Goal: Task Accomplishment & Management: Use online tool/utility

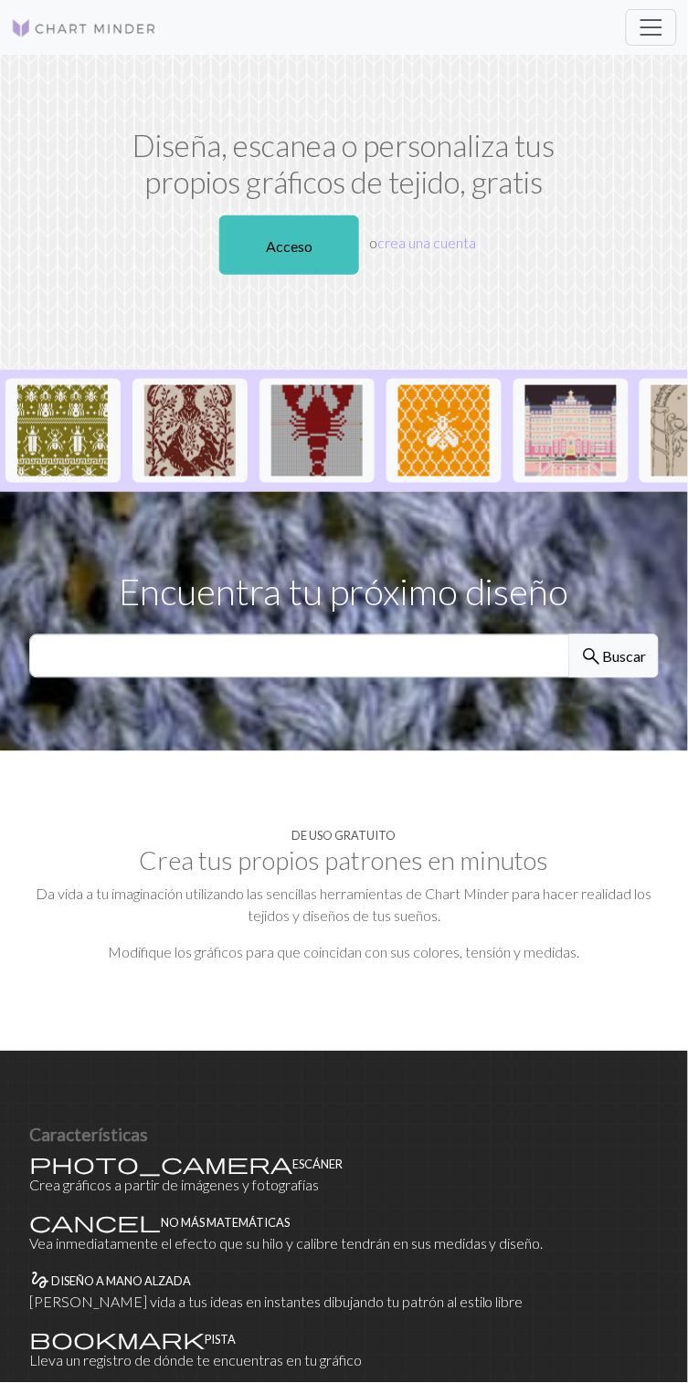
click at [602, 659] on span "search" at bounding box center [592, 658] width 22 height 26
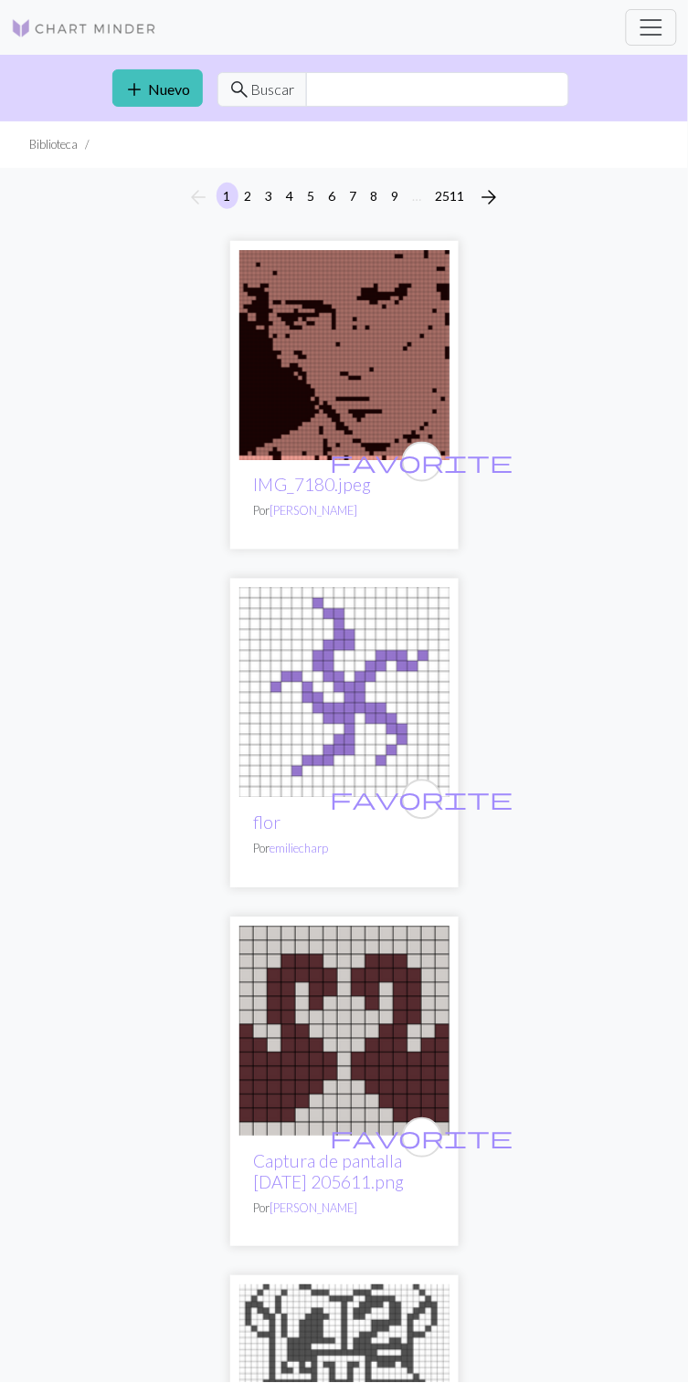
click at [152, 87] on font "Nuevo" at bounding box center [170, 88] width 42 height 17
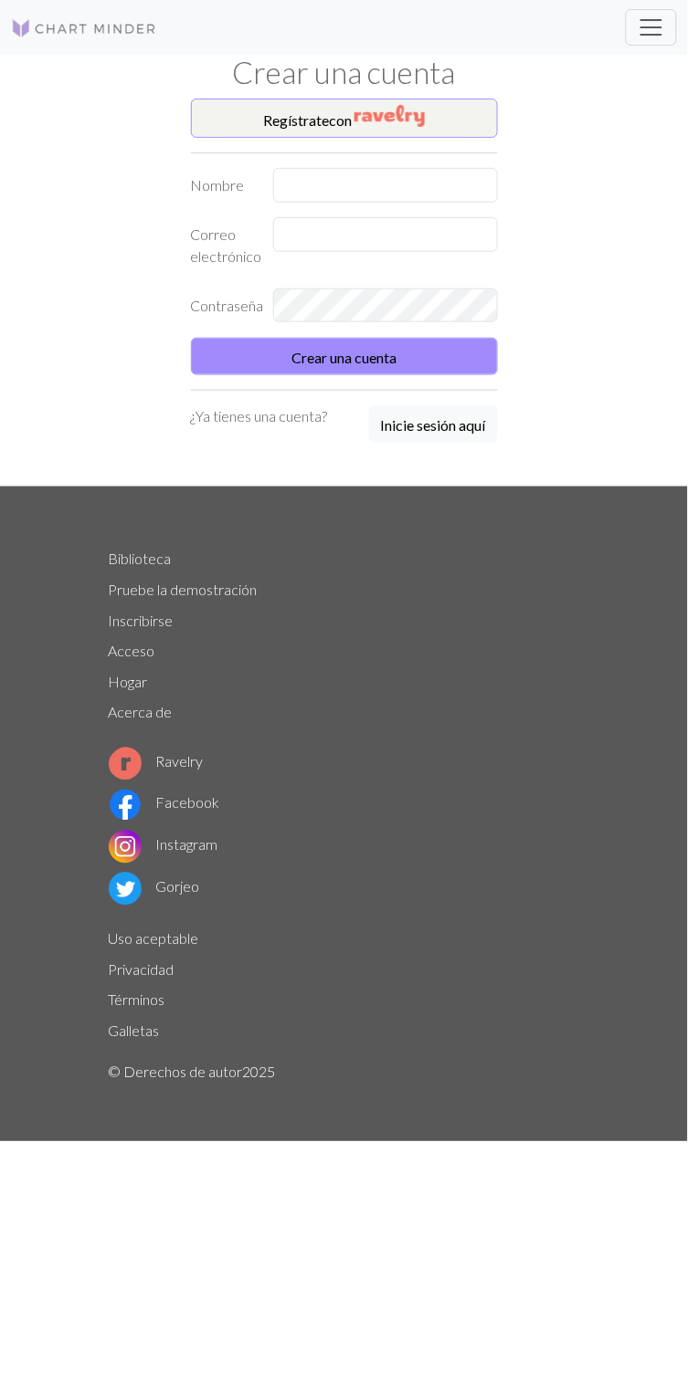
click at [220, 596] on font "Pruebe la demostración" at bounding box center [183, 590] width 149 height 17
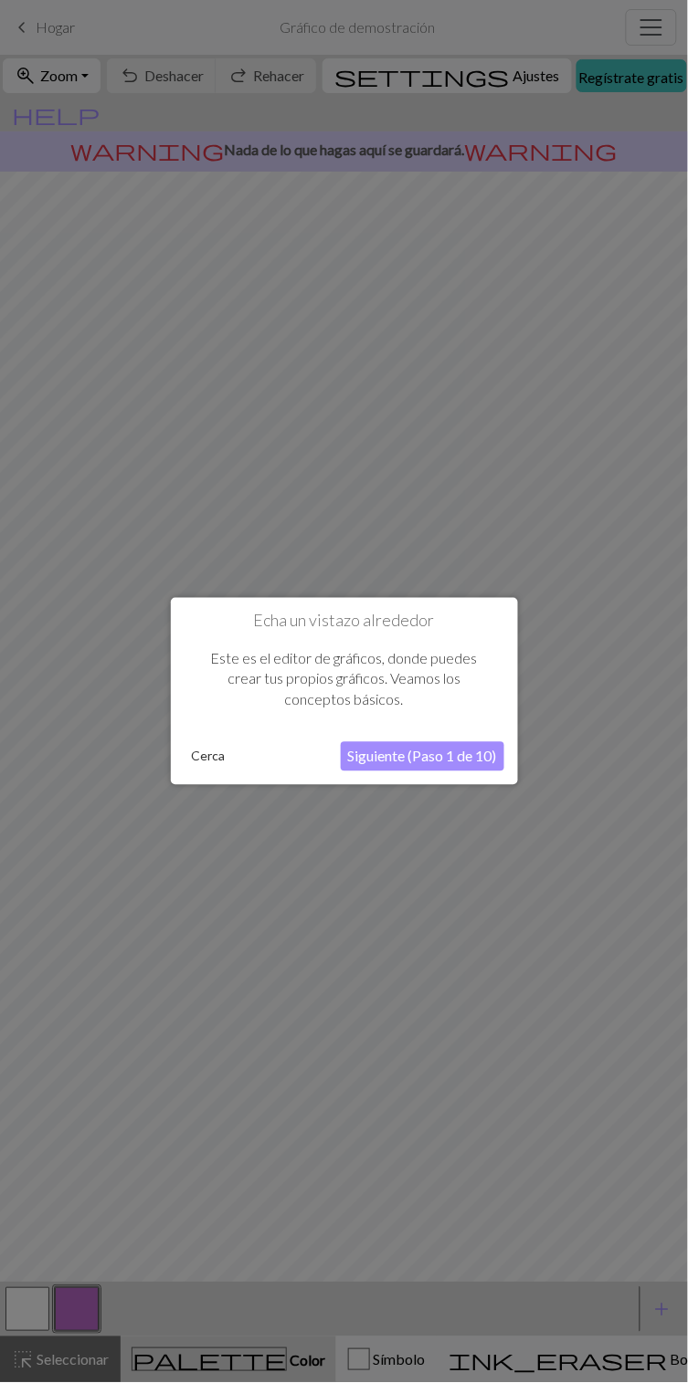
click at [415, 765] on font "Siguiente (Paso 1 de 10)" at bounding box center [422, 756] width 149 height 17
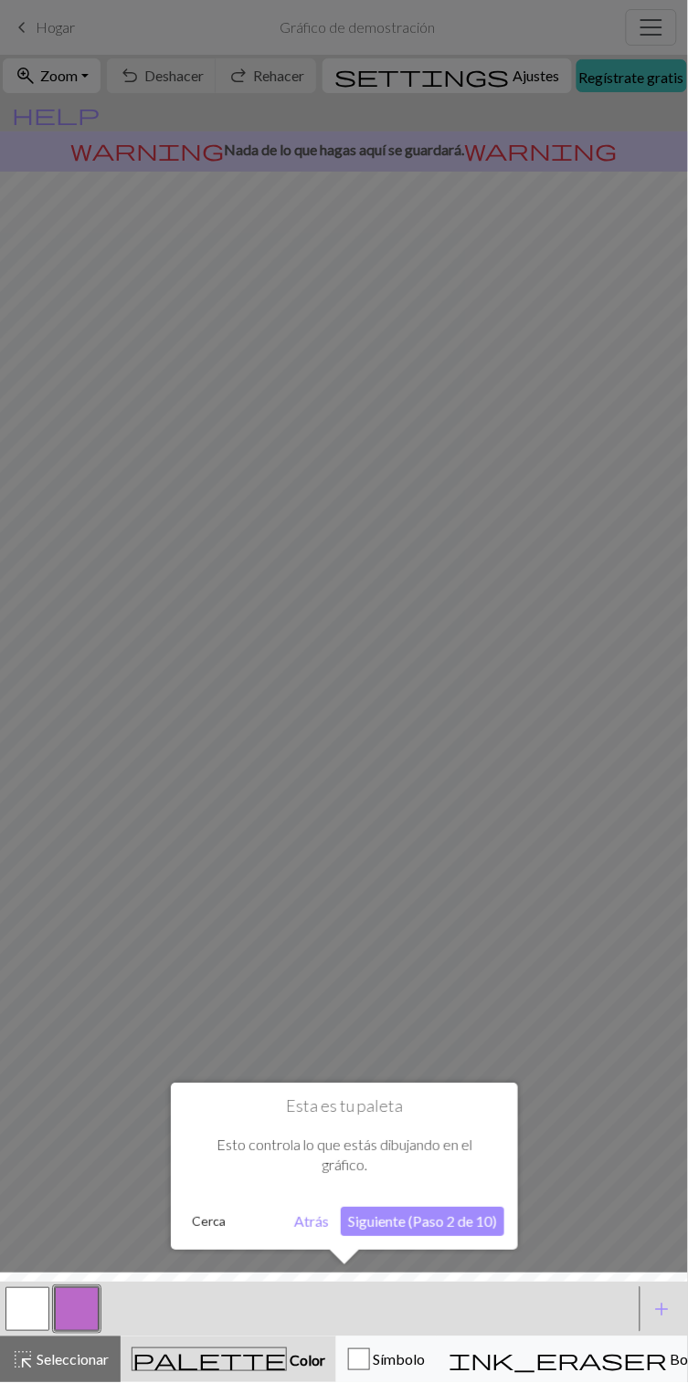
click at [428, 1220] on font "Siguiente (Paso 2 de 10)" at bounding box center [422, 1222] width 149 height 17
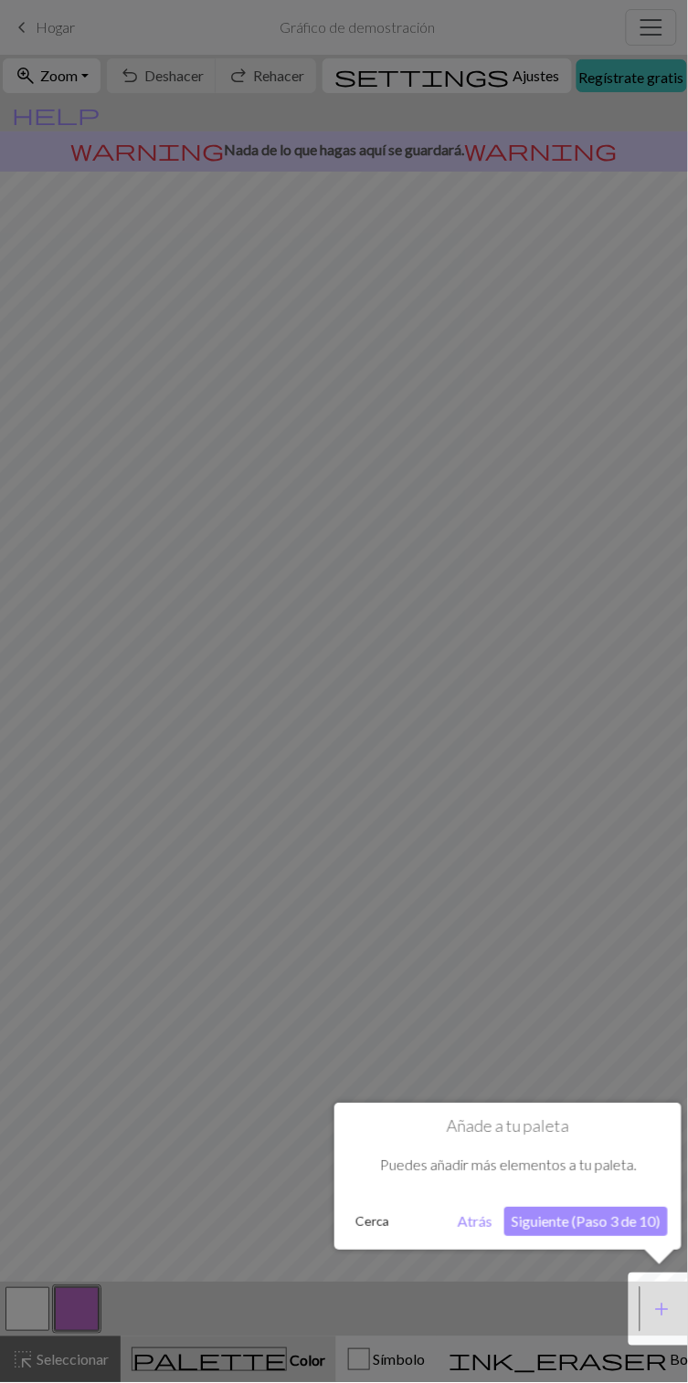
click at [575, 1221] on font "Siguiente (Paso 3 de 10)" at bounding box center [585, 1222] width 149 height 17
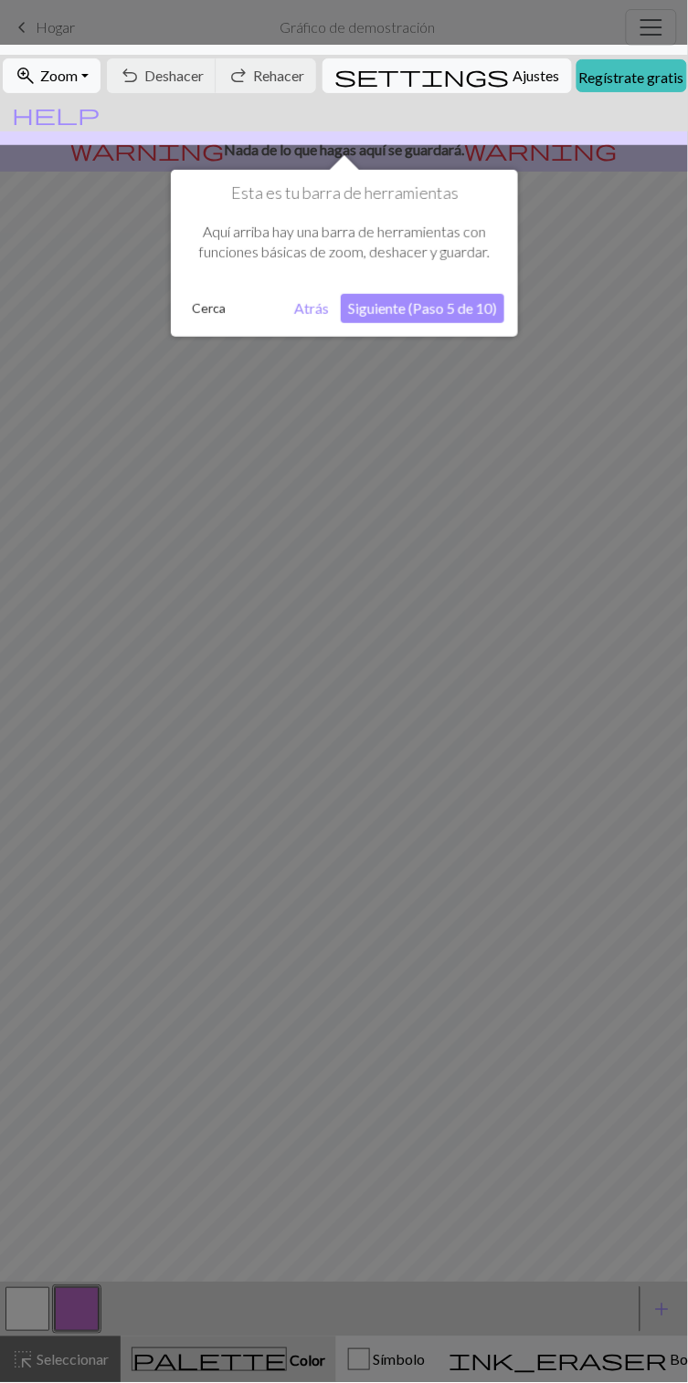
click at [439, 322] on button "Siguiente (Paso 5 de 10)" at bounding box center [422, 308] width 163 height 29
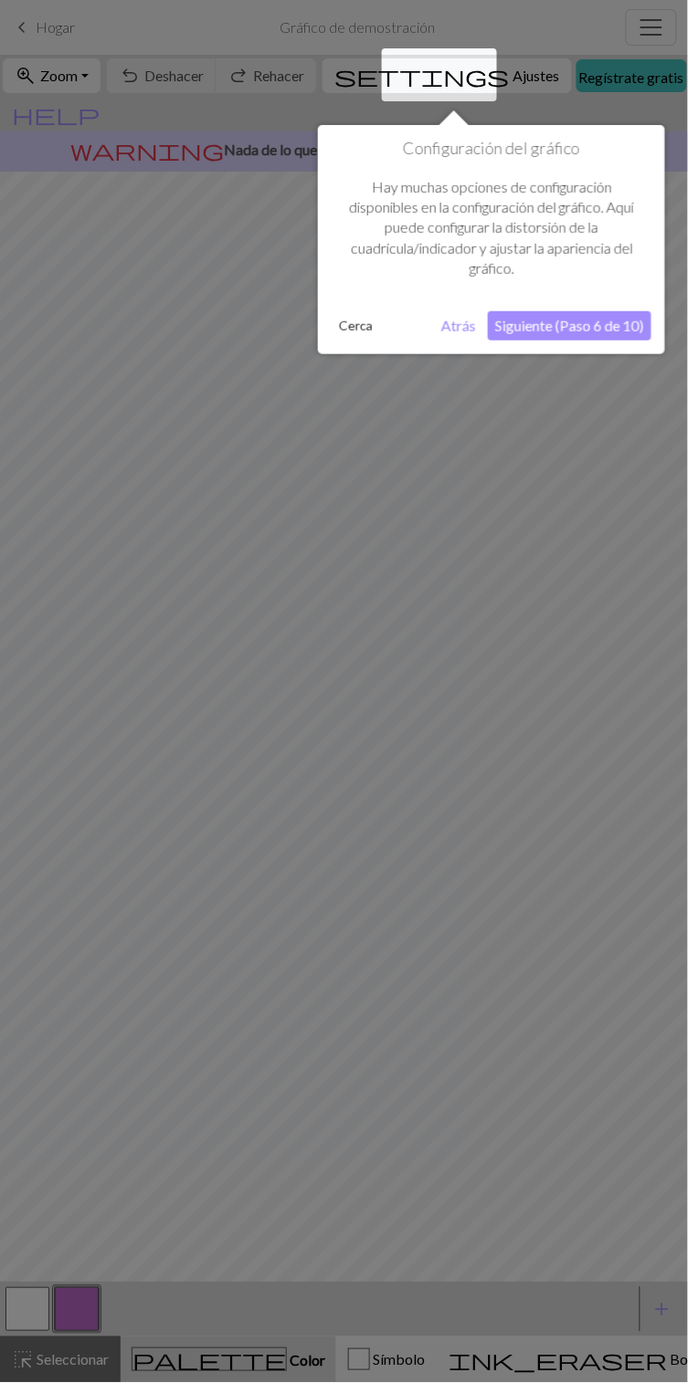
click at [591, 333] on font "Siguiente (Paso 6 de 10)" at bounding box center [569, 325] width 149 height 17
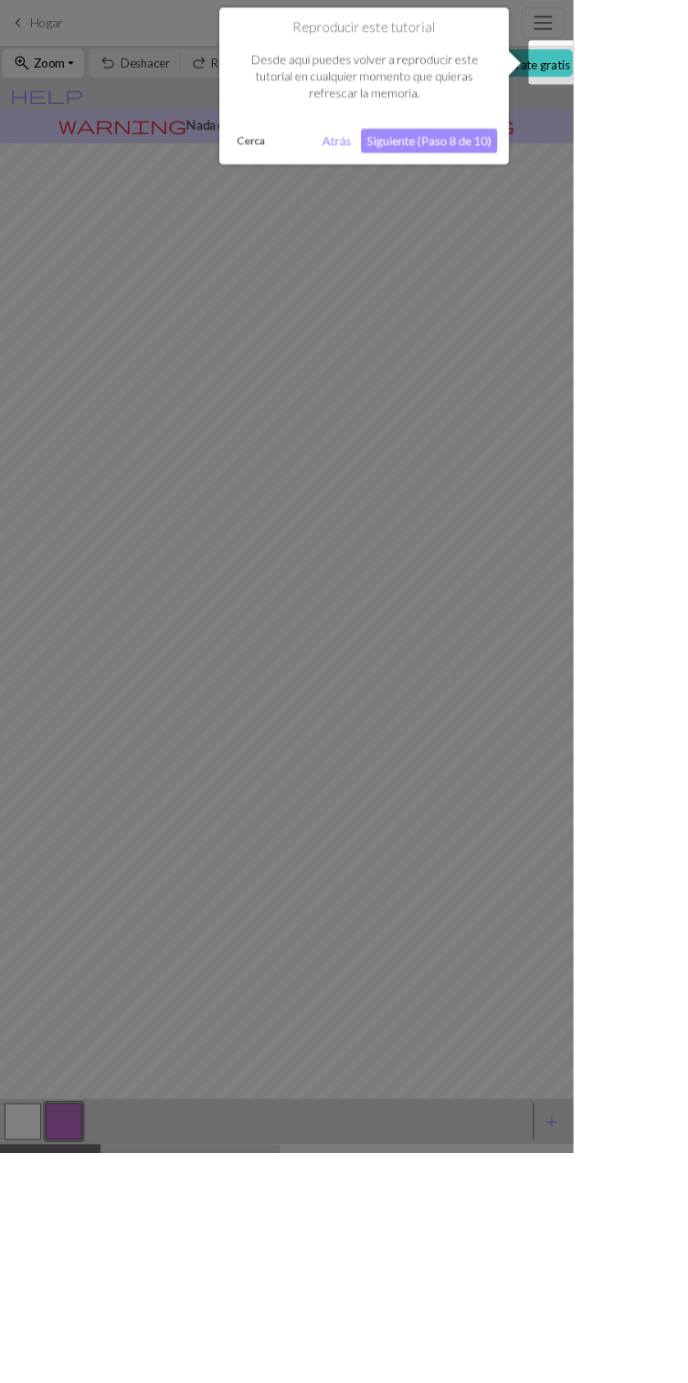
click at [544, 169] on font "Siguiente (Paso 8 de 10)" at bounding box center [514, 168] width 149 height 17
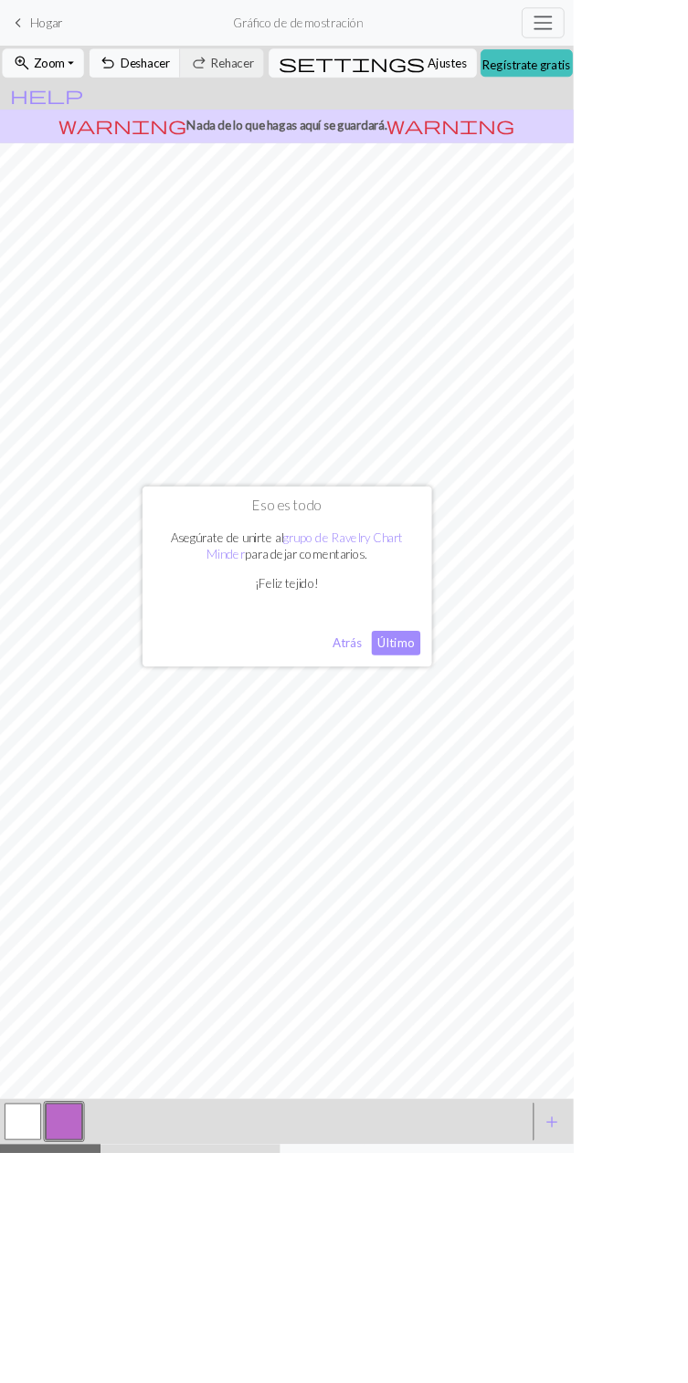
click at [497, 780] on font "Último" at bounding box center [475, 770] width 44 height 17
click at [11, 1324] on button "button" at bounding box center [27, 1346] width 44 height 44
click at [21, 1324] on button "button" at bounding box center [27, 1346] width 44 height 44
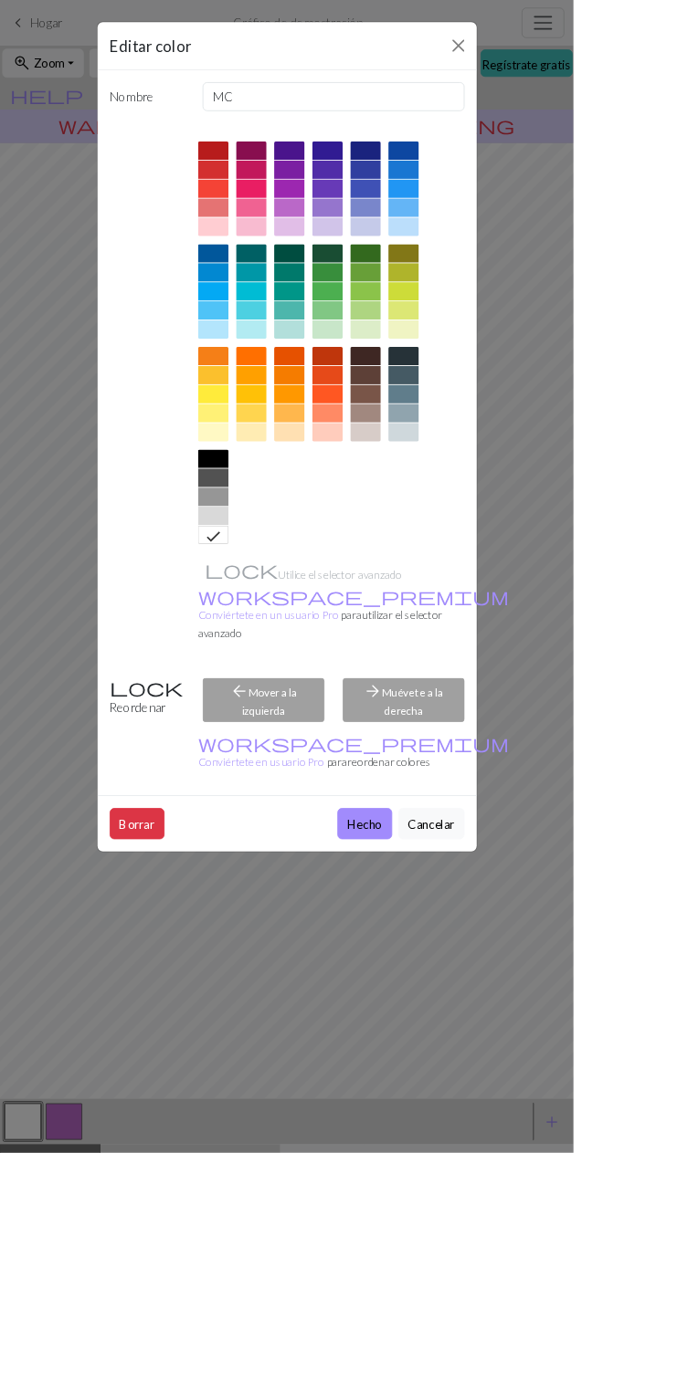
click at [400, 814] on div "arrow_back Mover a la izquierda" at bounding box center [316, 840] width 168 height 53
click at [564, 62] on button "Cerca" at bounding box center [549, 54] width 29 height 29
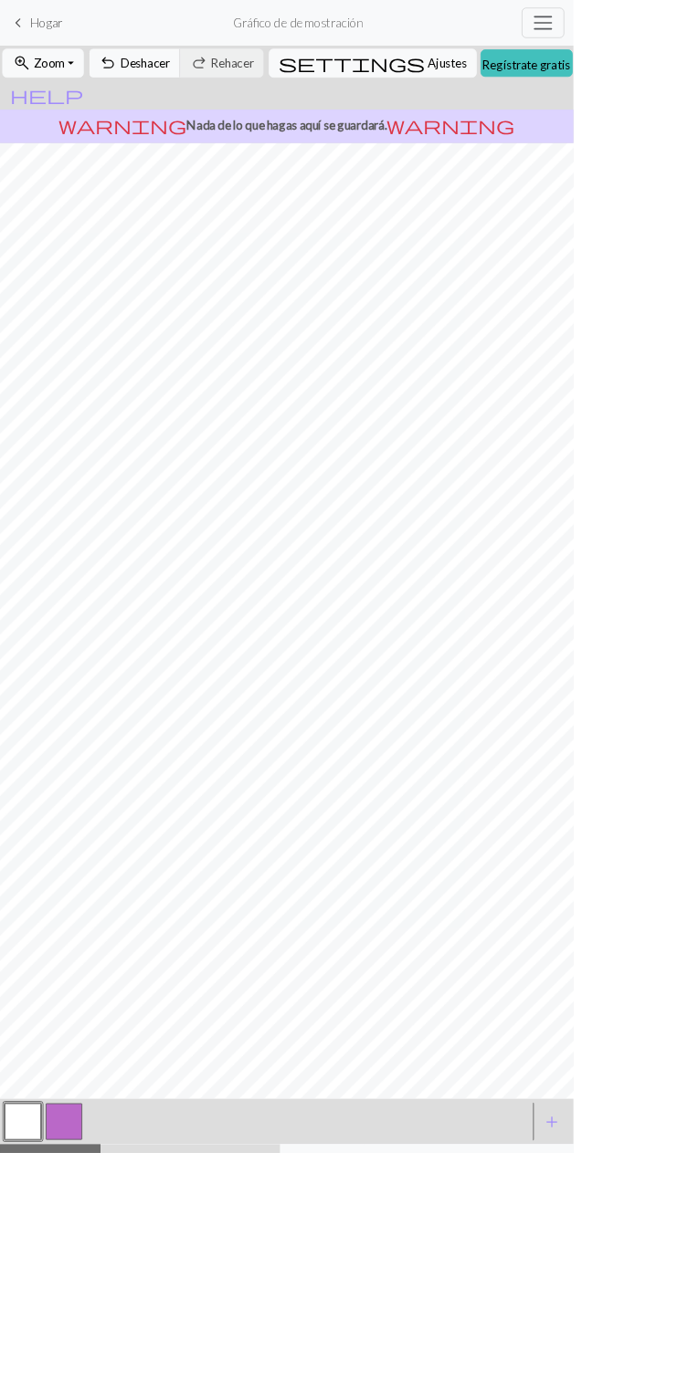
click at [617, 75] on font "Regístrate gratis" at bounding box center [631, 76] width 105 height 17
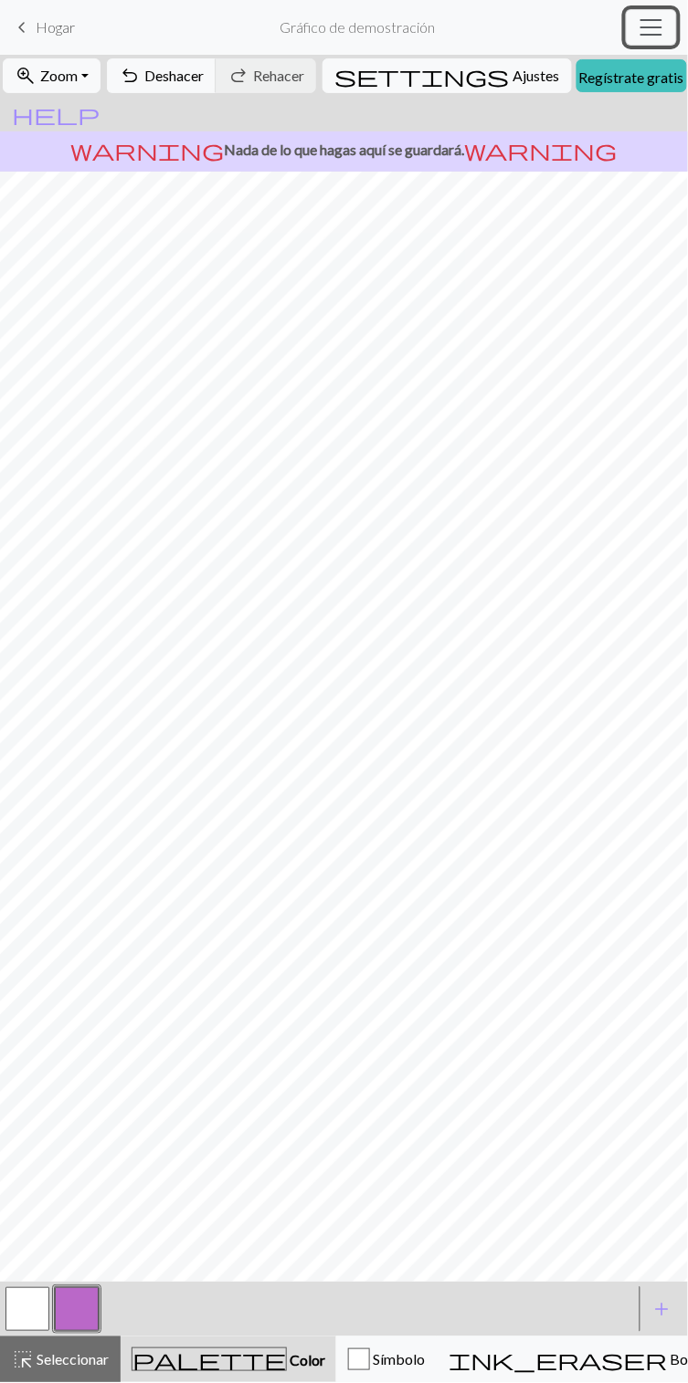
click at [661, 37] on span "Cambiar navegación" at bounding box center [650, 27] width 27 height 27
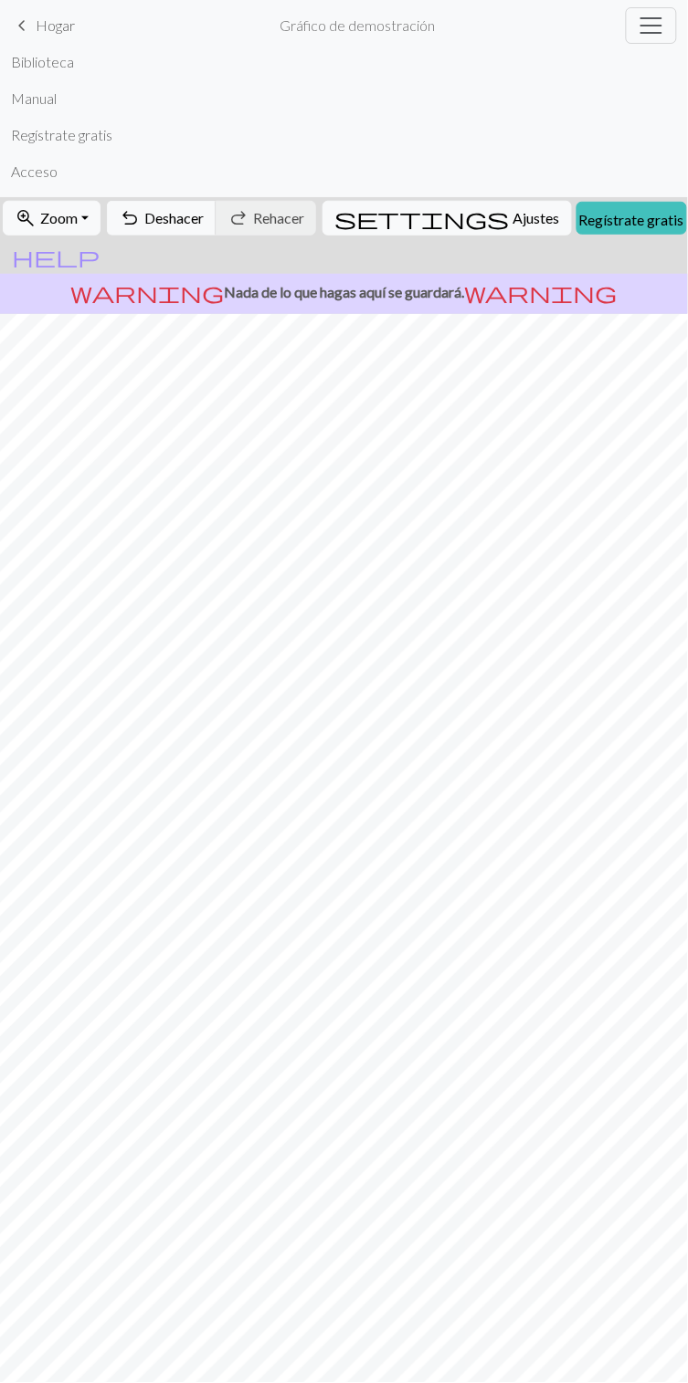
click at [93, 153] on li "Acceso" at bounding box center [344, 171] width 666 height 37
click at [35, 171] on font "Acceso" at bounding box center [34, 171] width 47 height 17
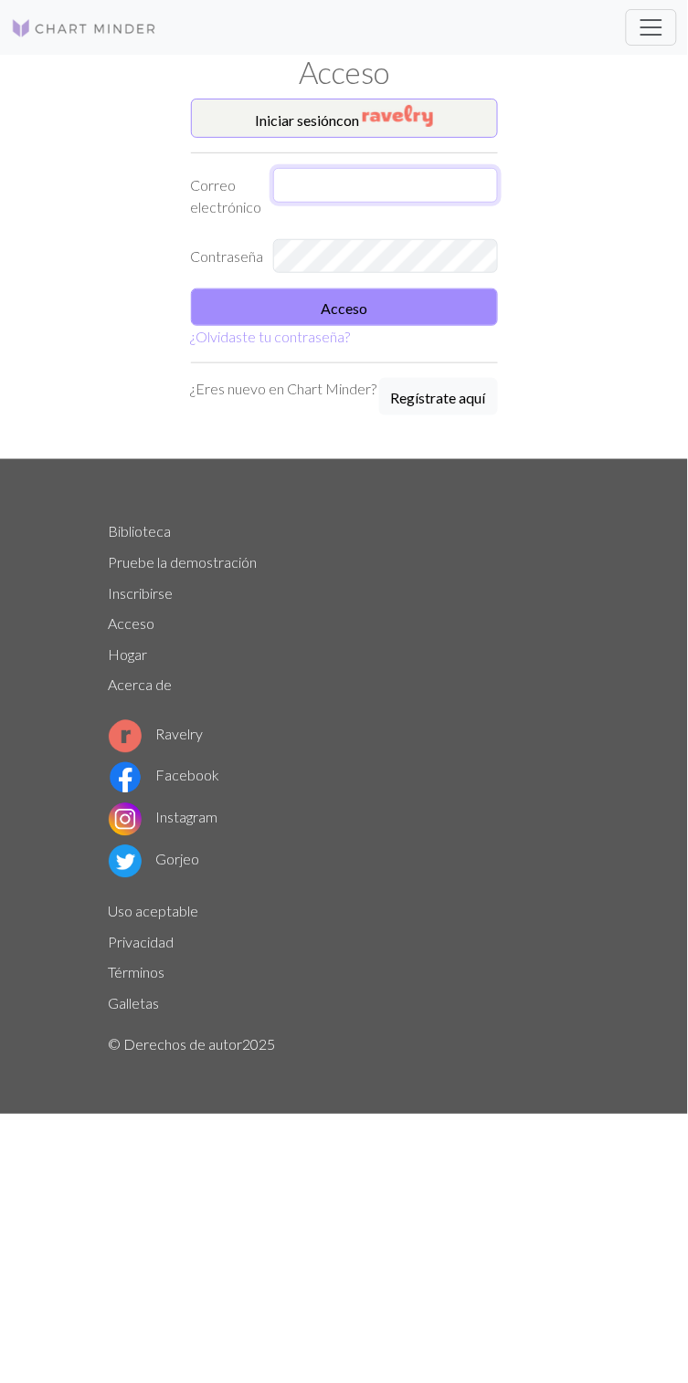
click at [391, 183] on input "text" at bounding box center [385, 185] width 225 height 35
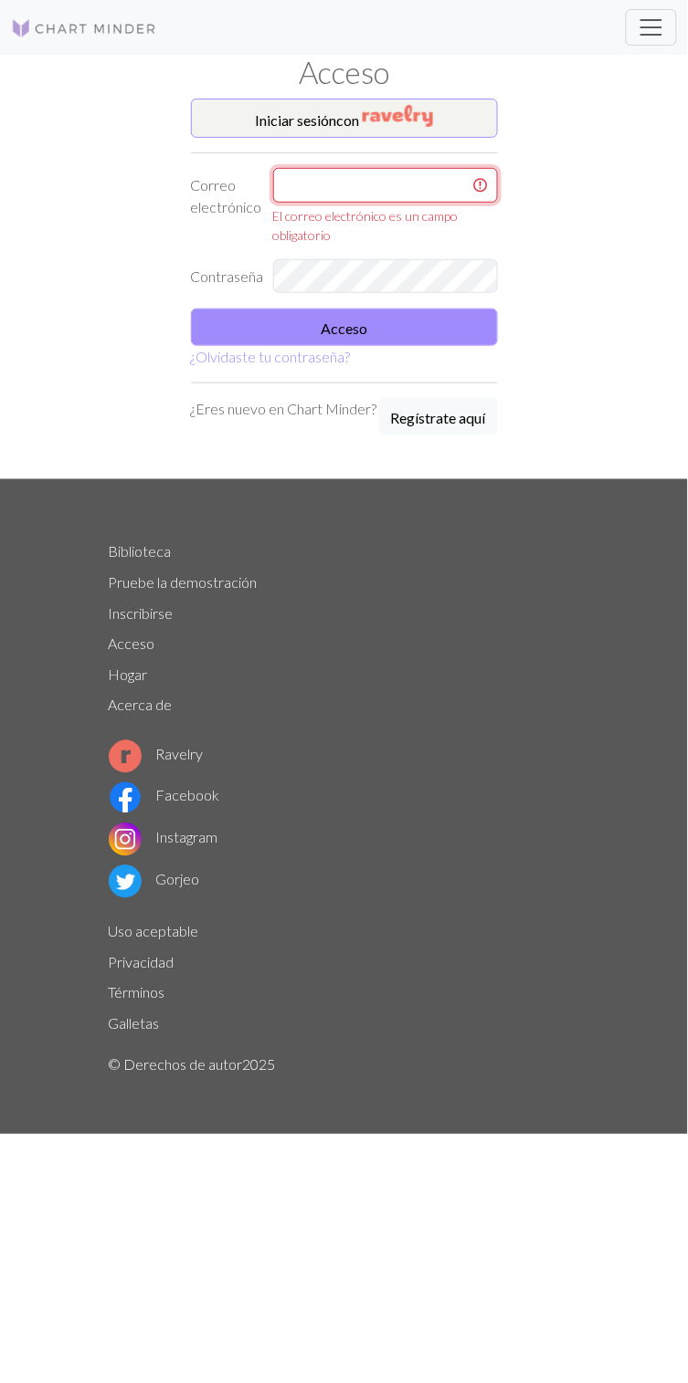
type input "alanquispe083@gmail.com"
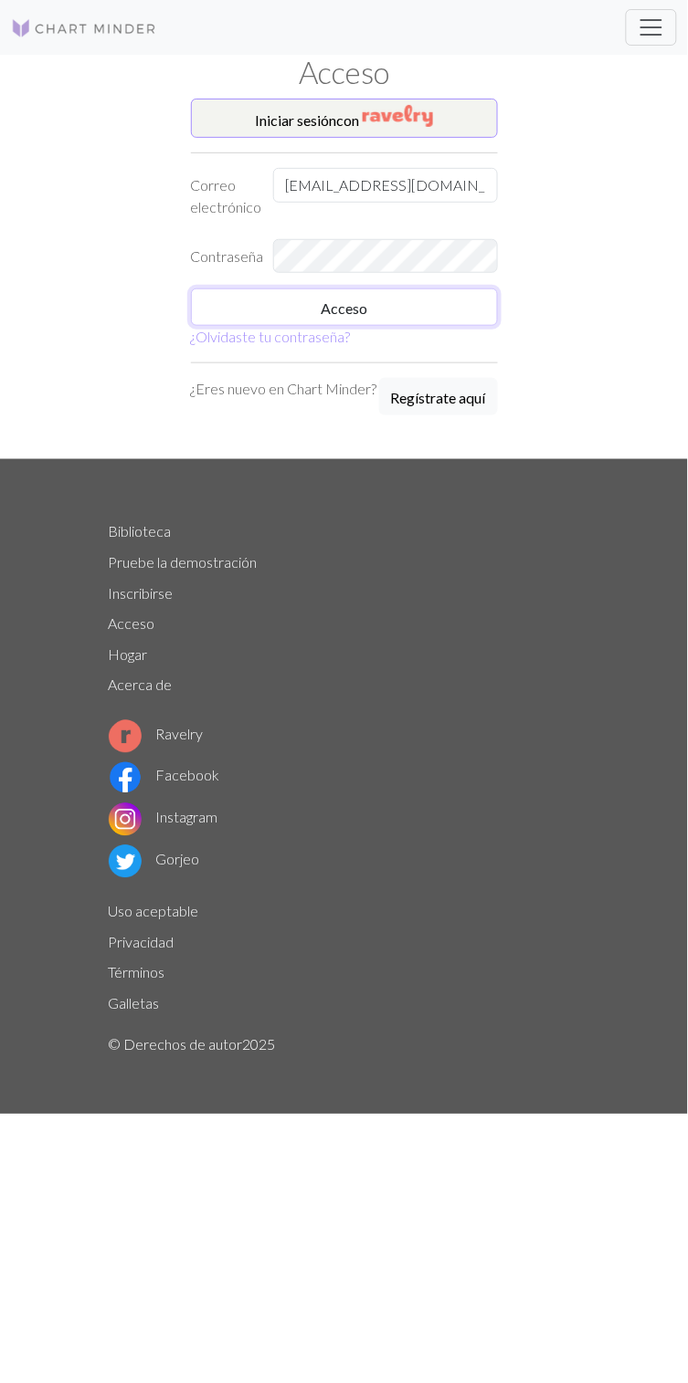
click at [436, 299] on button "Acceso" at bounding box center [344, 307] width 307 height 37
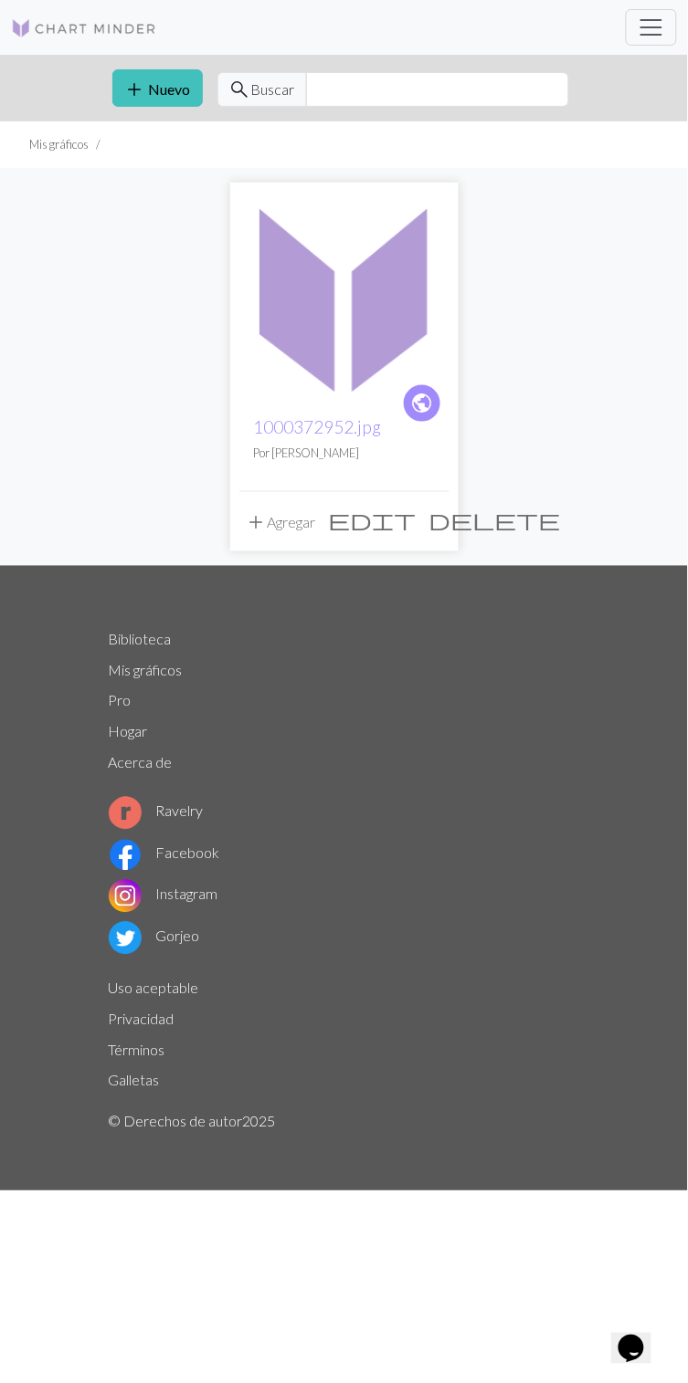
click at [158, 89] on font "Nuevo" at bounding box center [170, 88] width 42 height 17
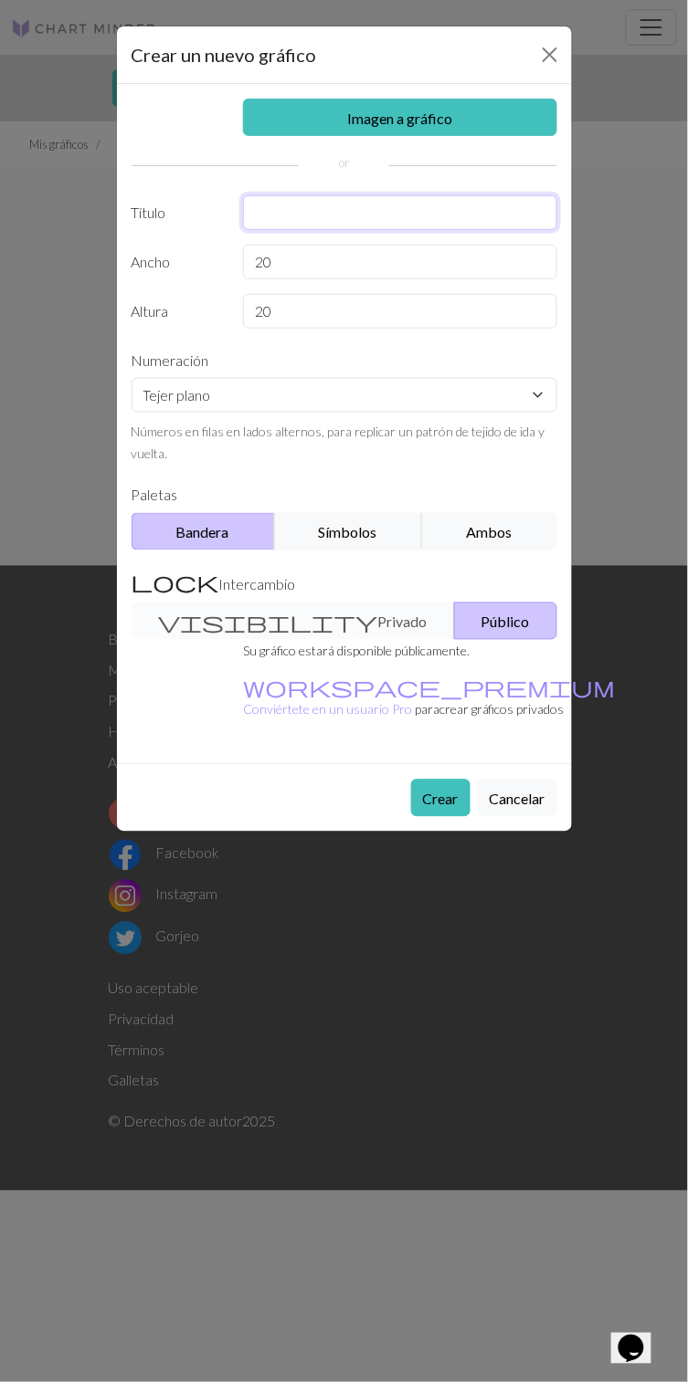
click at [348, 208] on input "text" at bounding box center [400, 212] width 314 height 35
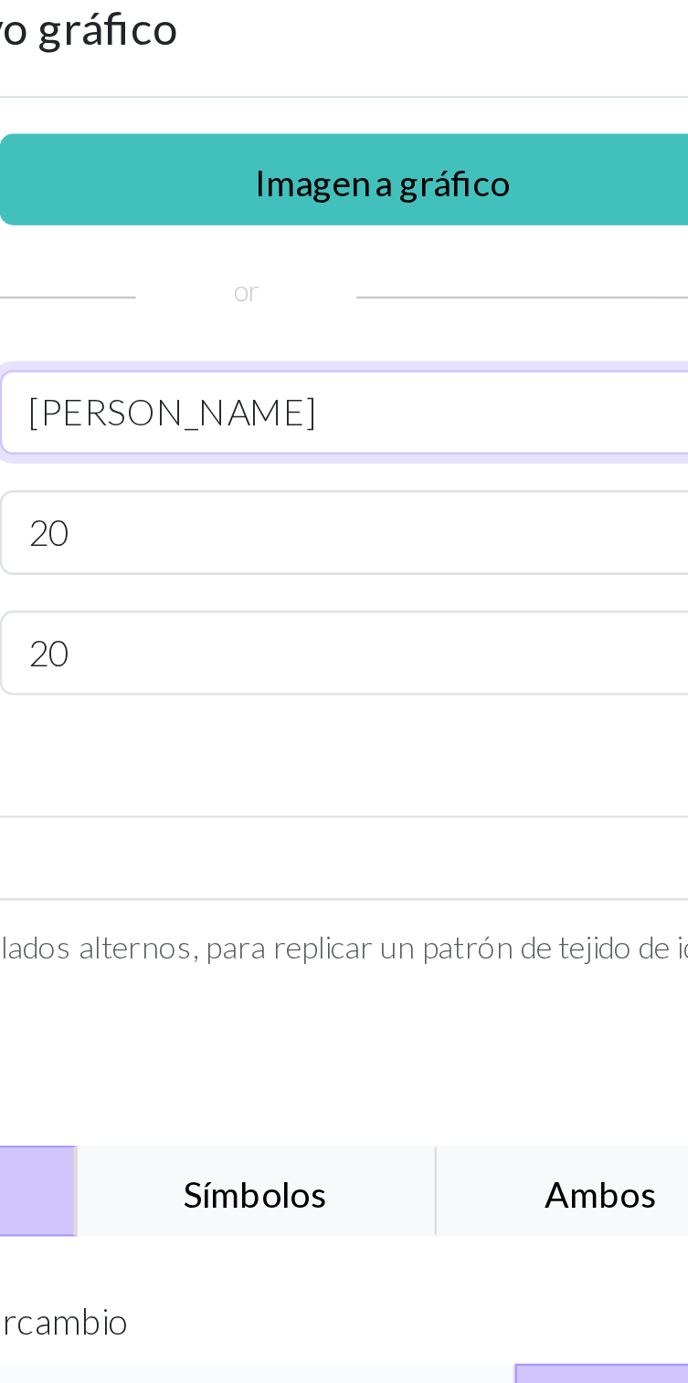
type input "Homero"
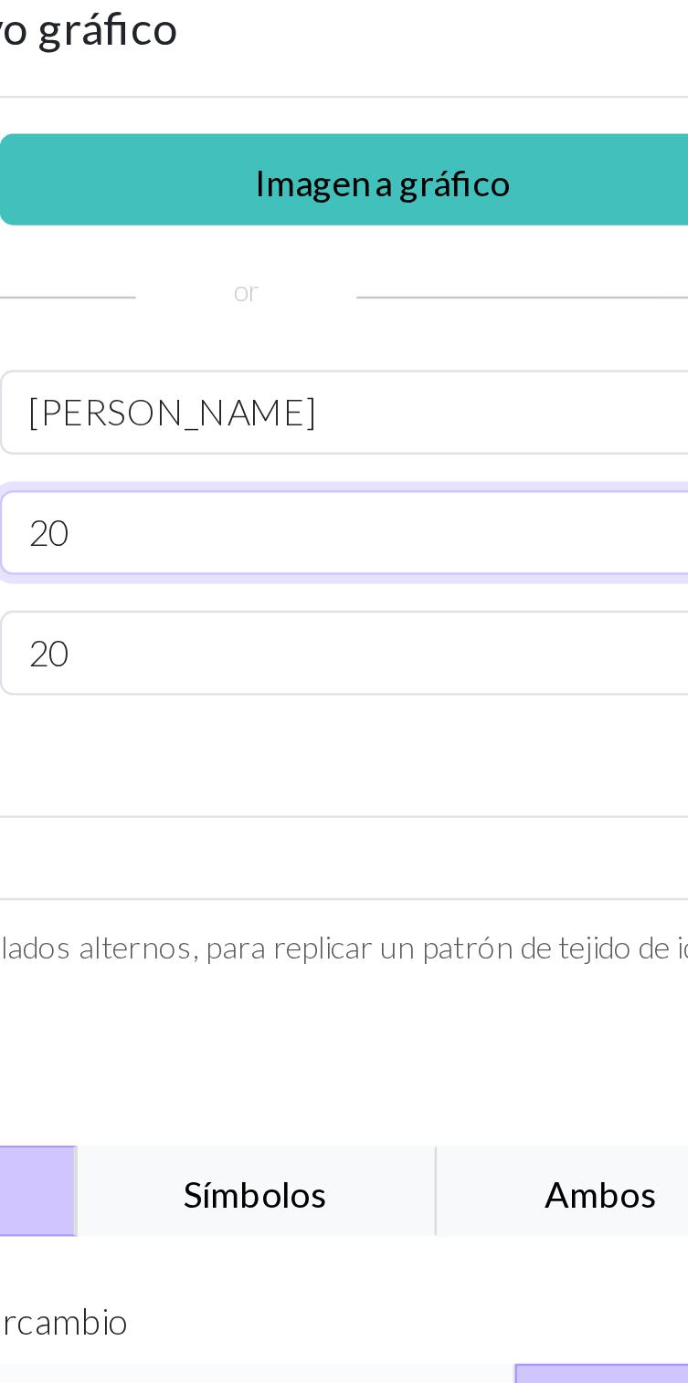
click at [380, 254] on input "20" at bounding box center [400, 262] width 314 height 35
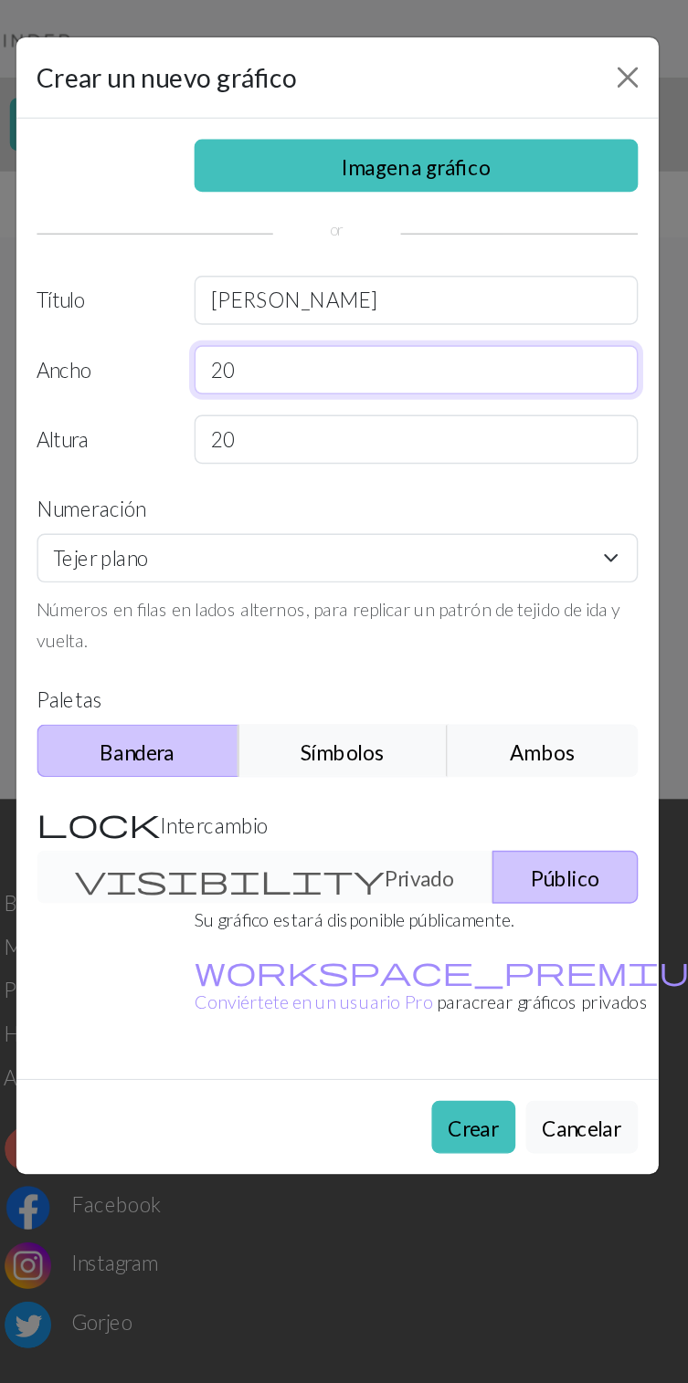
type input "2"
type input "120"
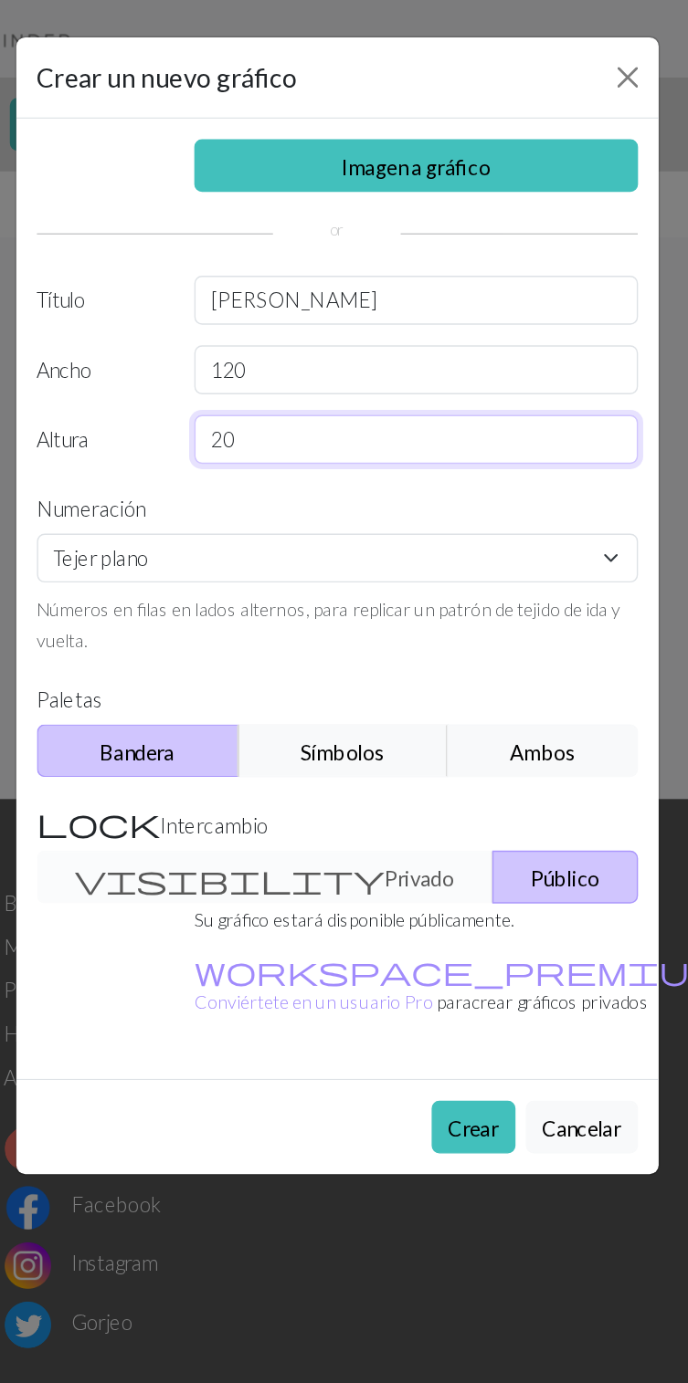
click at [330, 307] on input "20" at bounding box center [400, 311] width 314 height 35
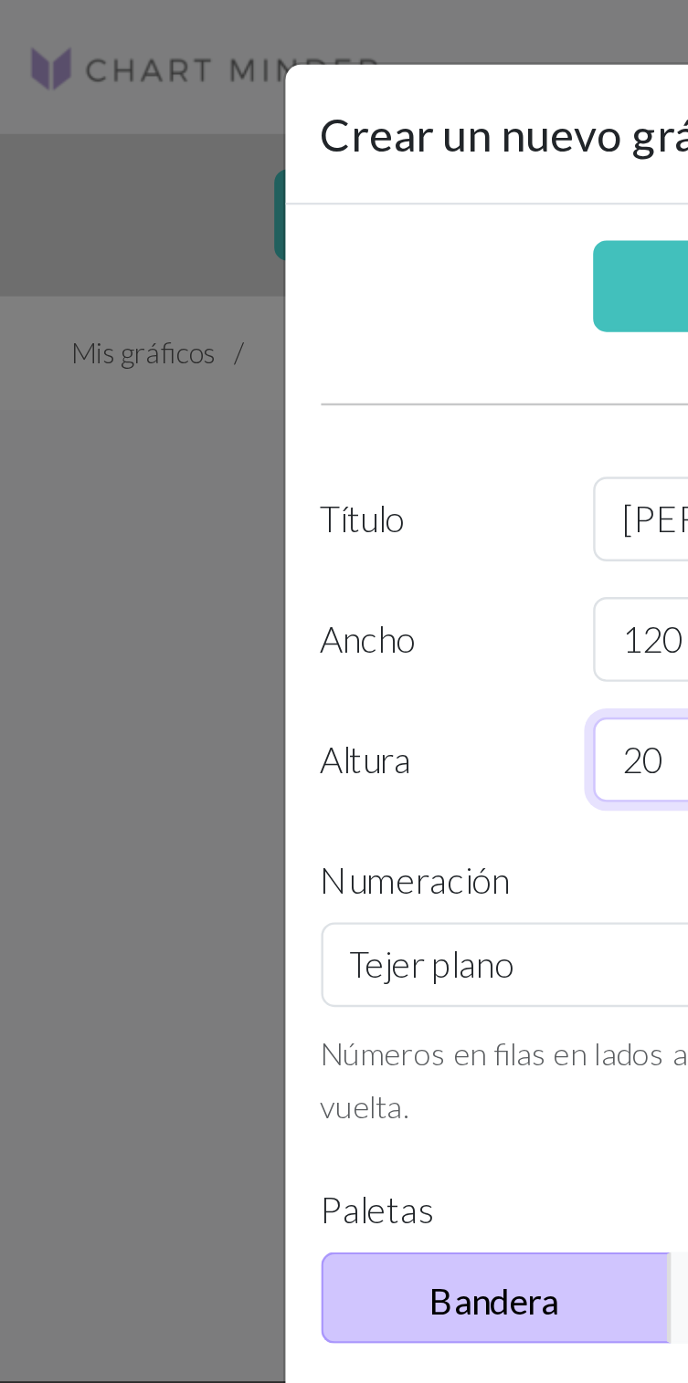
type input "2"
type input "150"
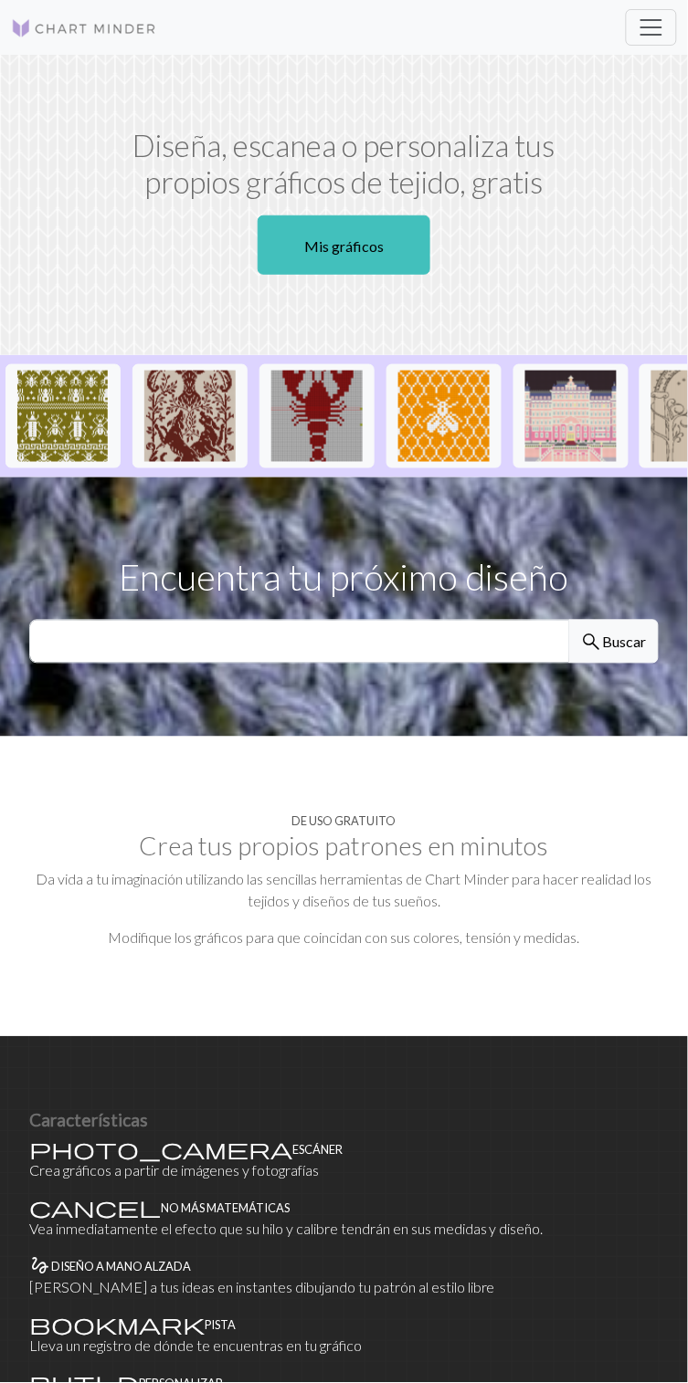
click at [391, 244] on link "Mis gráficos" at bounding box center [343, 244] width 173 height 59
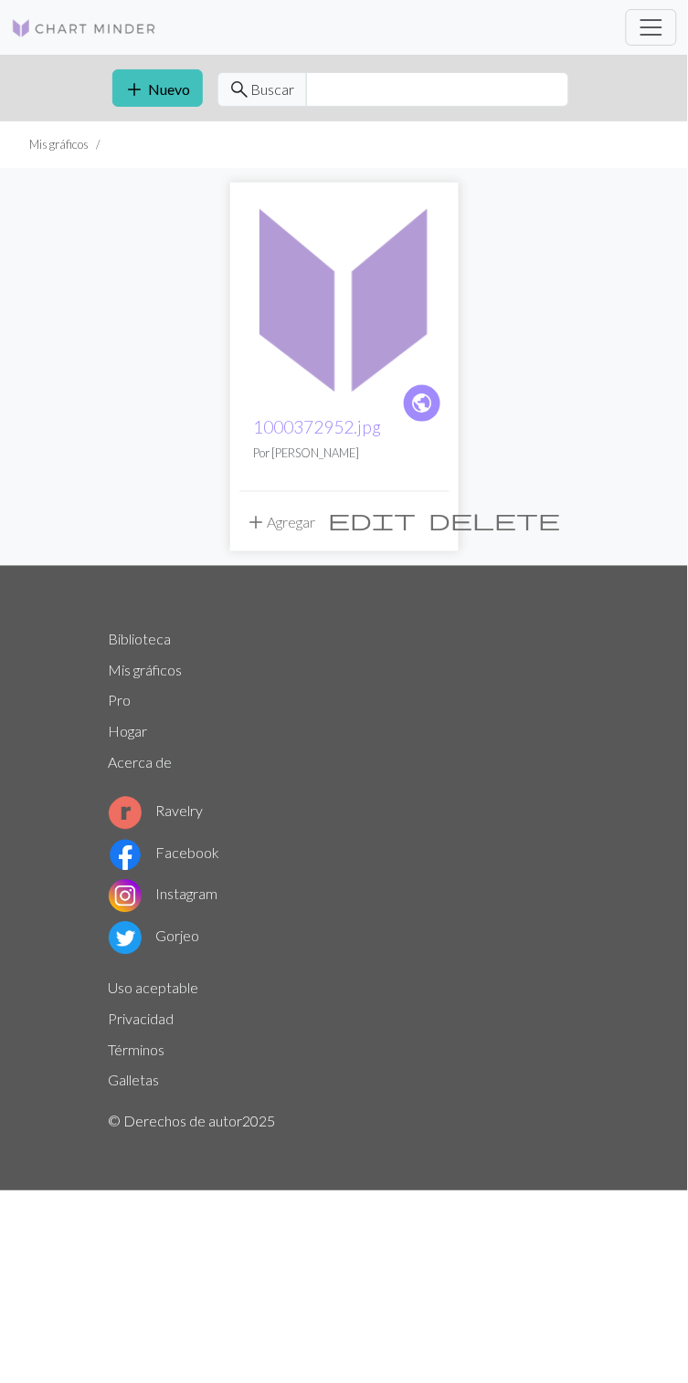
click at [174, 92] on font "Nuevo" at bounding box center [170, 88] width 42 height 17
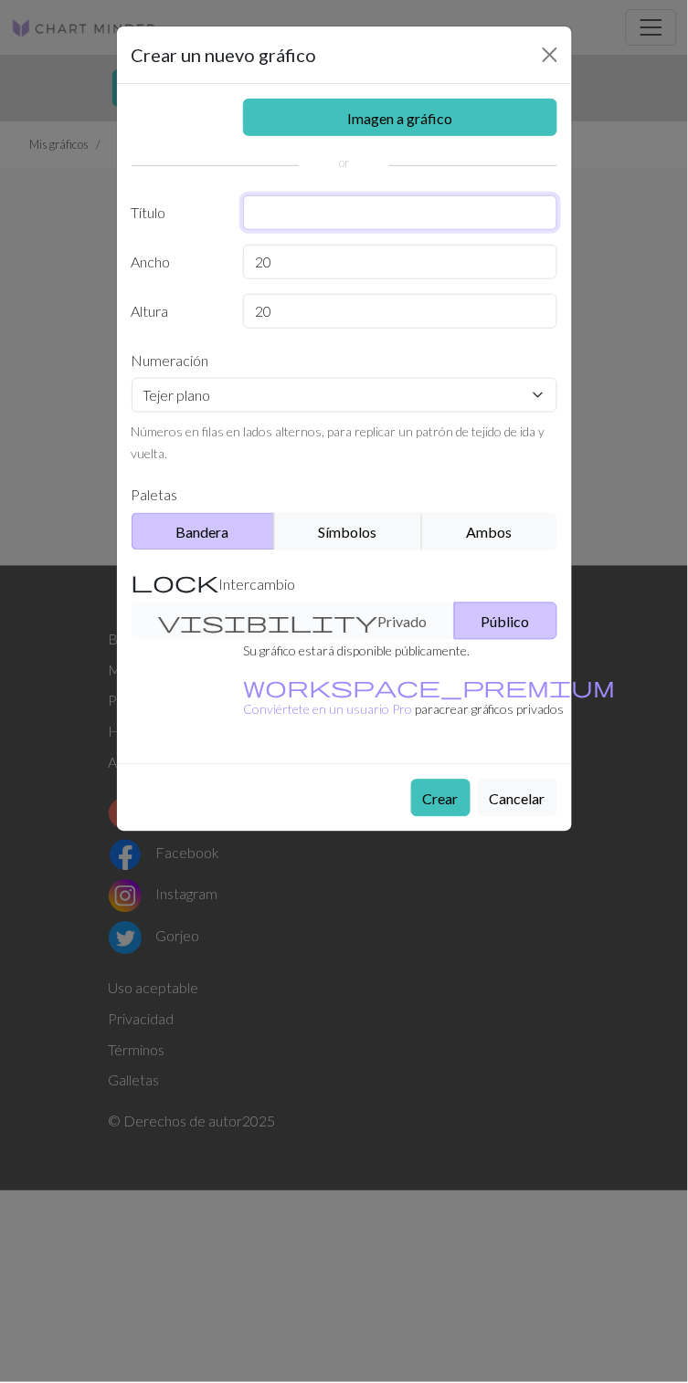
click at [322, 212] on input "text" at bounding box center [400, 212] width 314 height 35
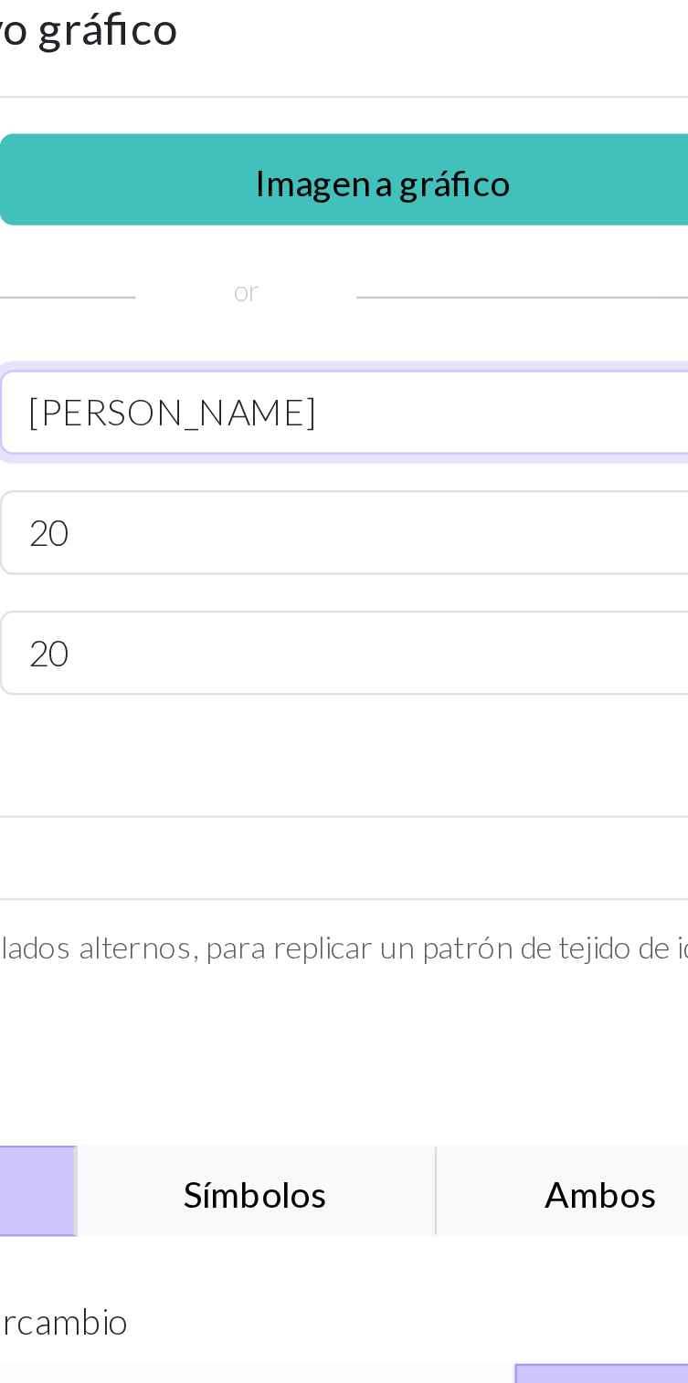
type input "Homero"
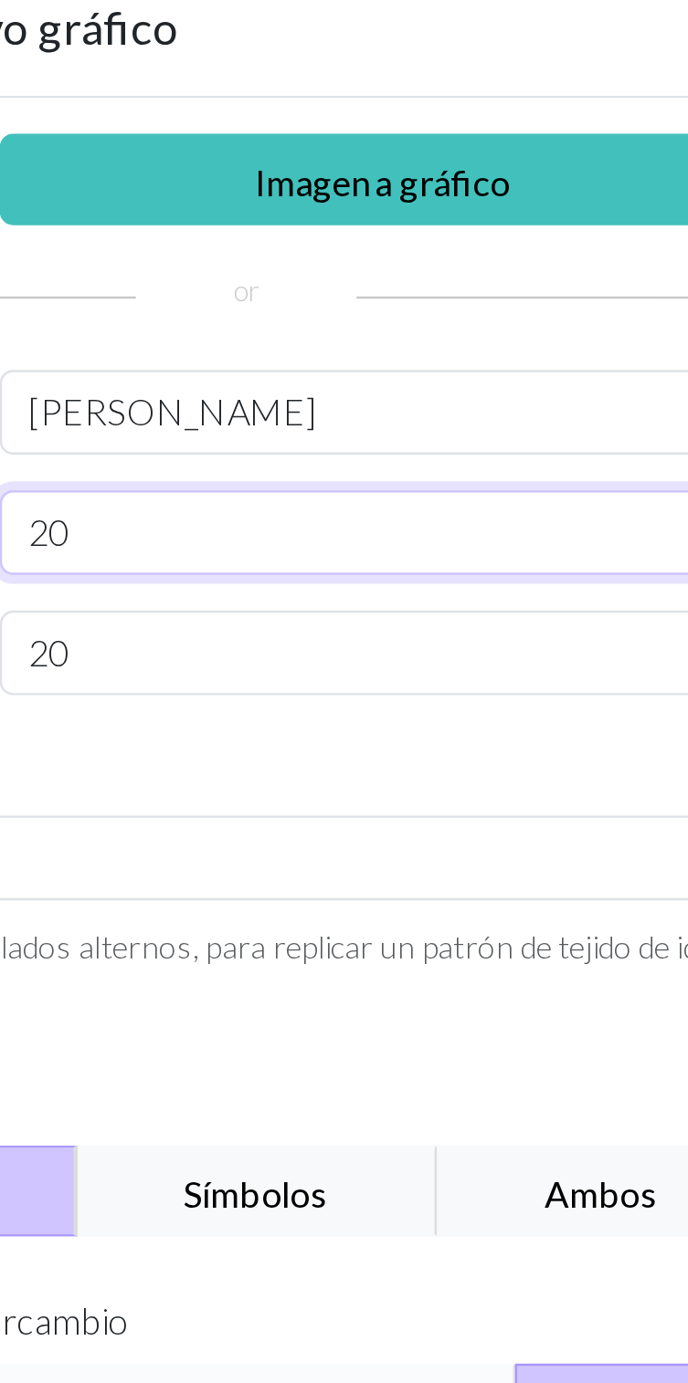
click at [339, 249] on input "20" at bounding box center [400, 262] width 314 height 35
type input "2"
type input "120"
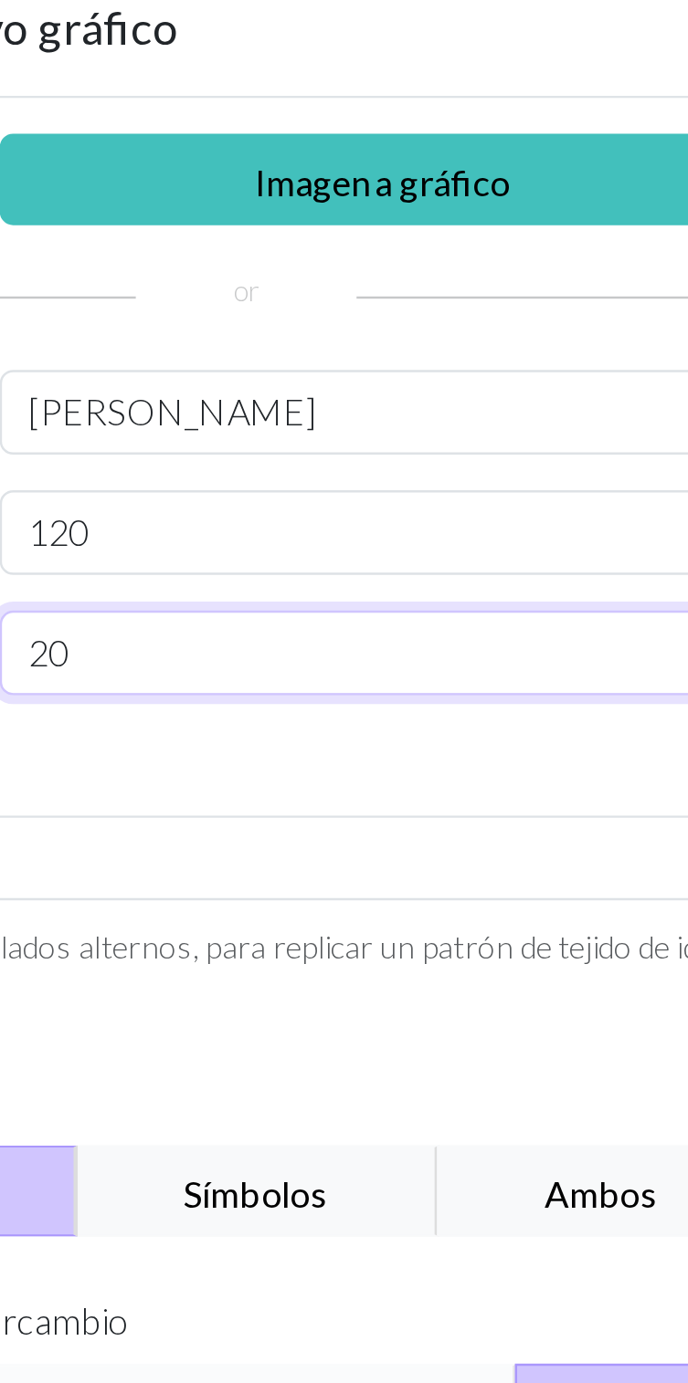
click at [307, 302] on input "20" at bounding box center [400, 311] width 314 height 35
type input "2"
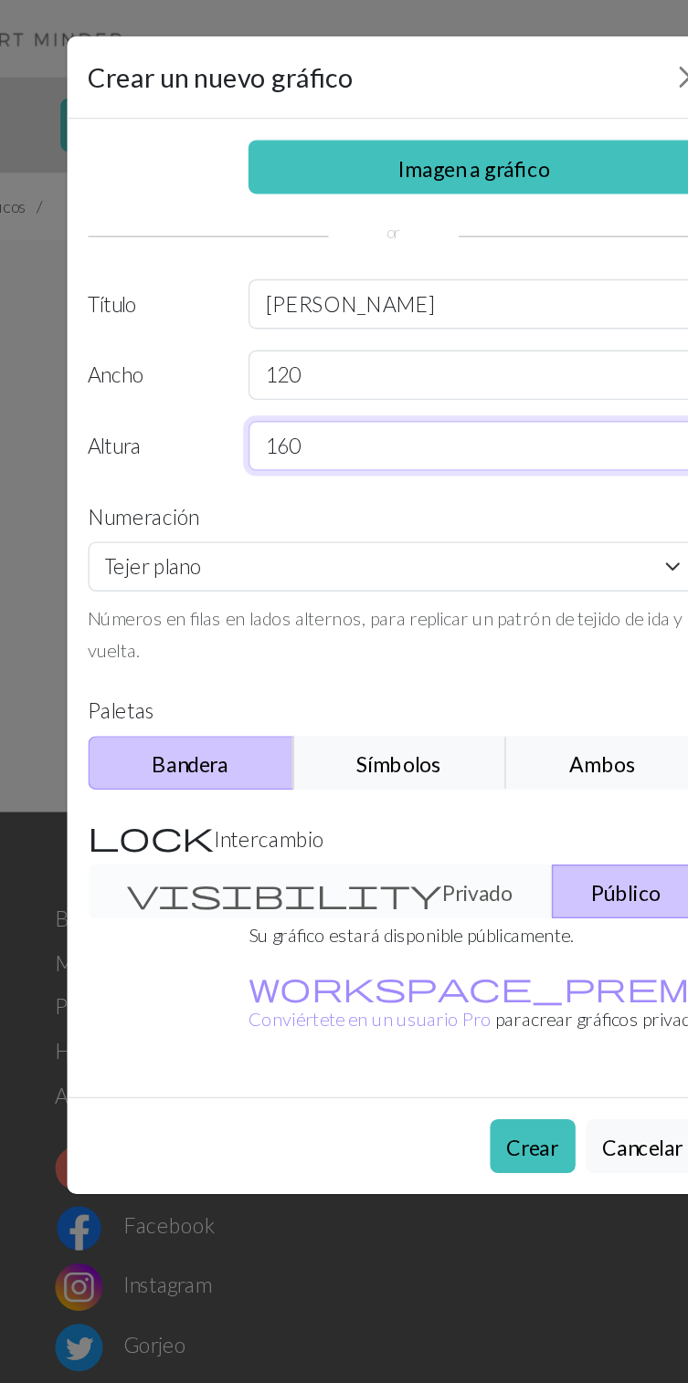
type input "160"
click at [459, 113] on link "Imagen a gráfico" at bounding box center [400, 117] width 314 height 37
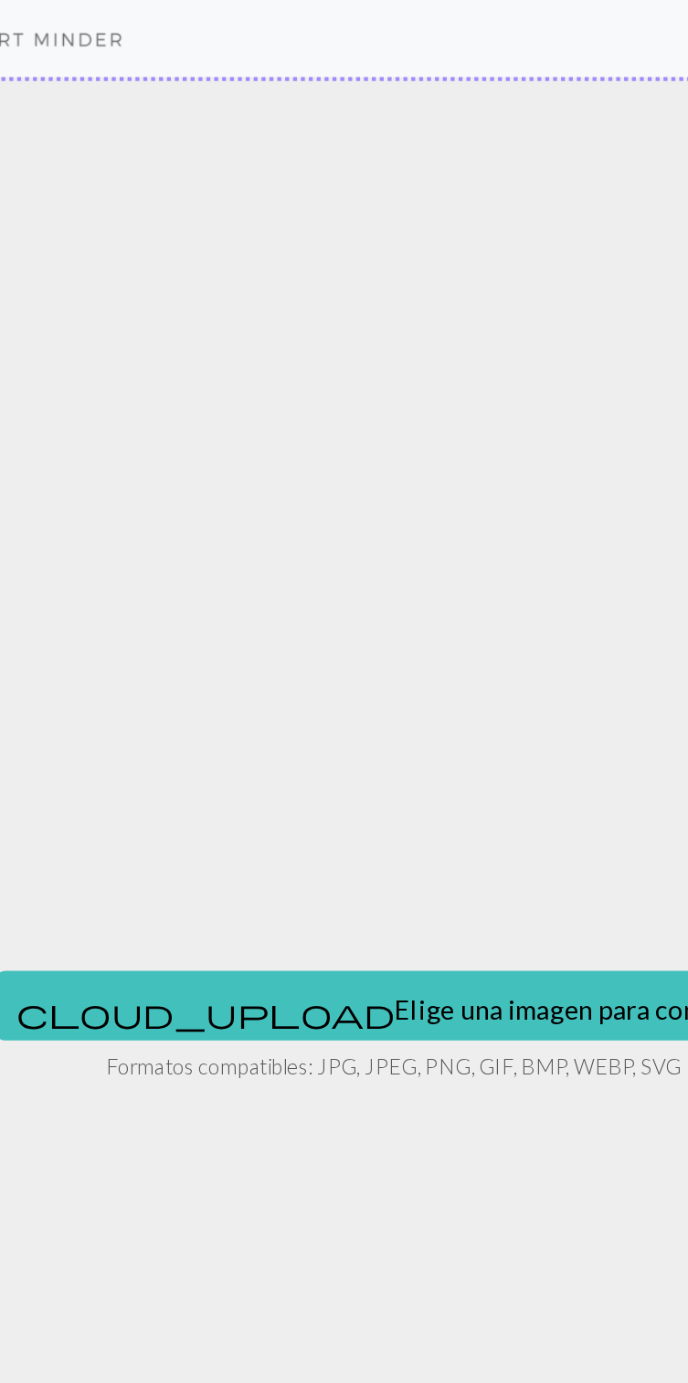
click at [405, 701] on font "Elige una imagen para comenzar" at bounding box center [475, 703] width 261 height 22
type input "C:\fakepath\1000372952.jpg"
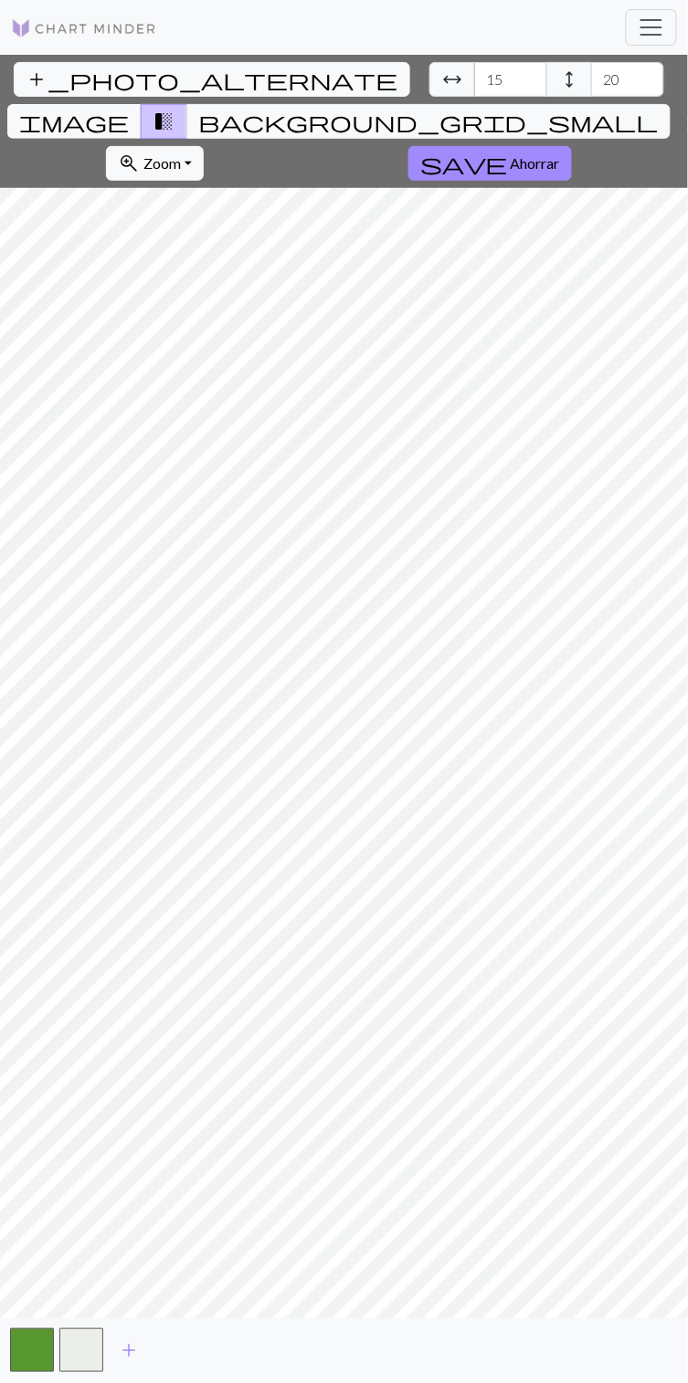
click at [510, 154] on font "Ahorrar" at bounding box center [534, 162] width 49 height 17
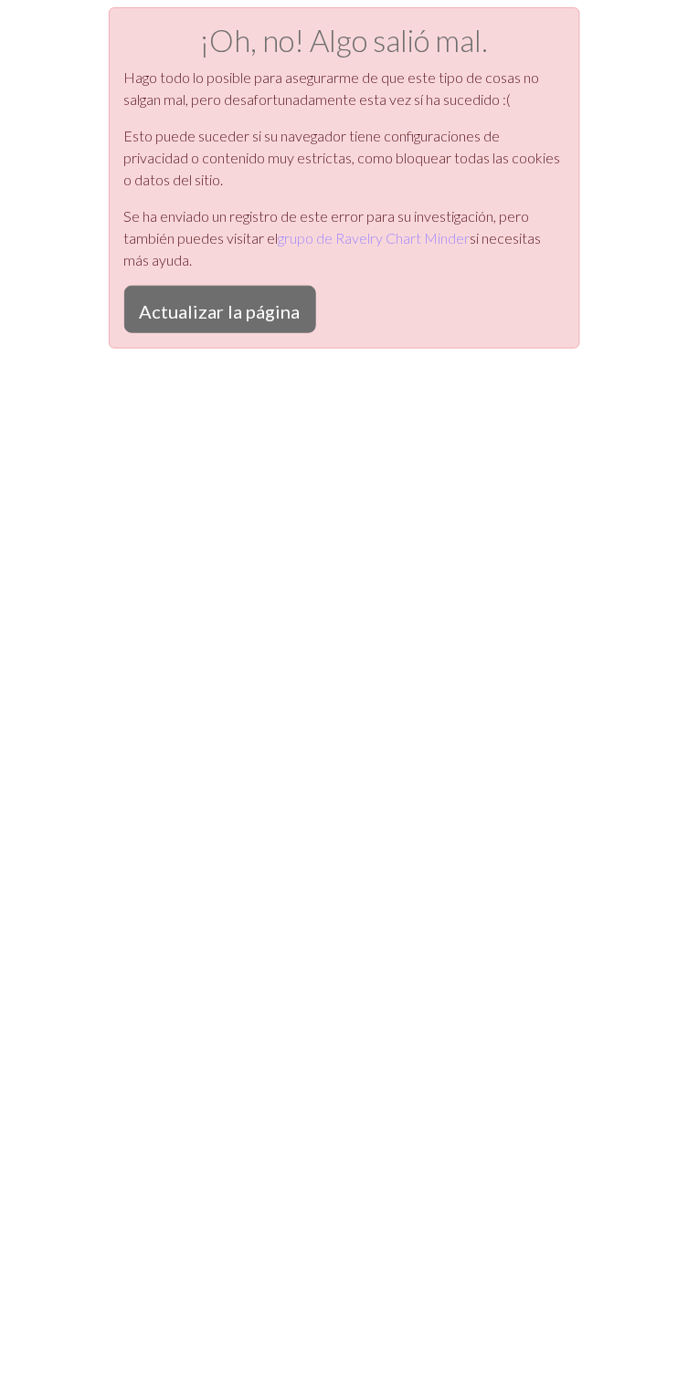
click at [243, 316] on font "Actualizar la página" at bounding box center [220, 311] width 161 height 22
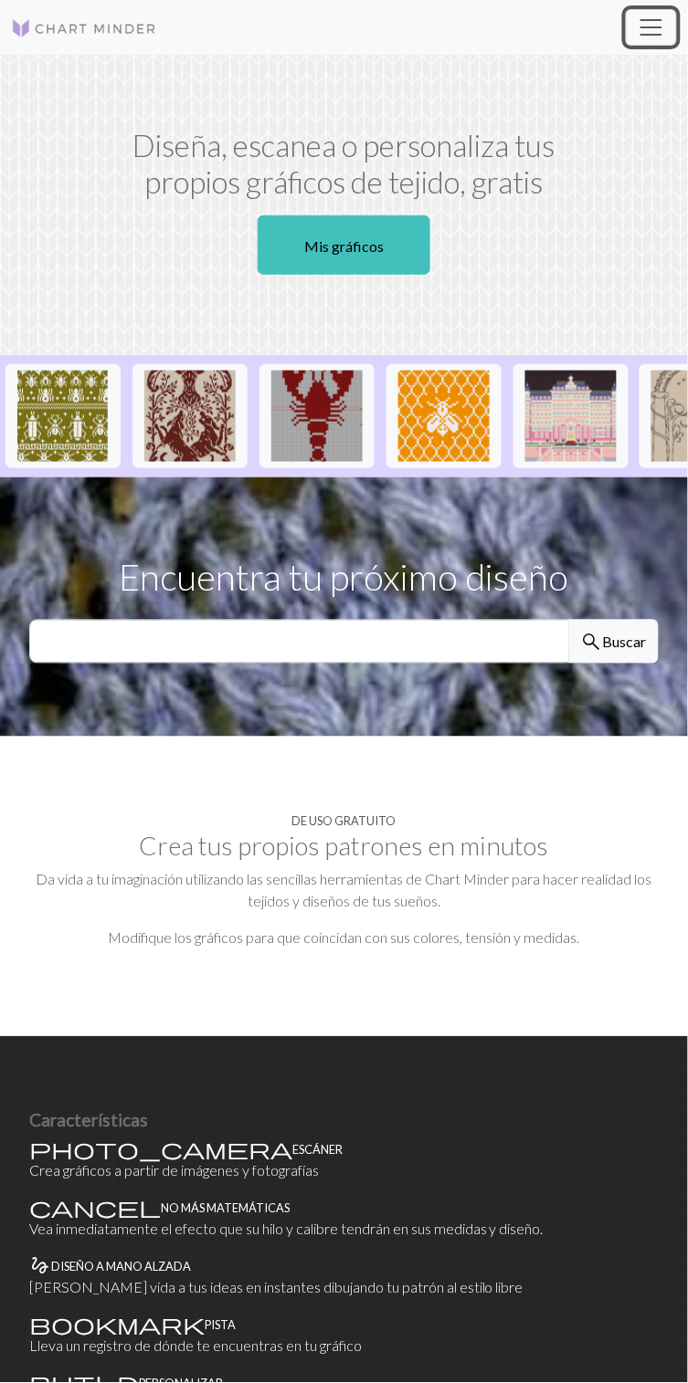
click at [658, 44] on button "Cambiar navegación" at bounding box center [650, 27] width 51 height 37
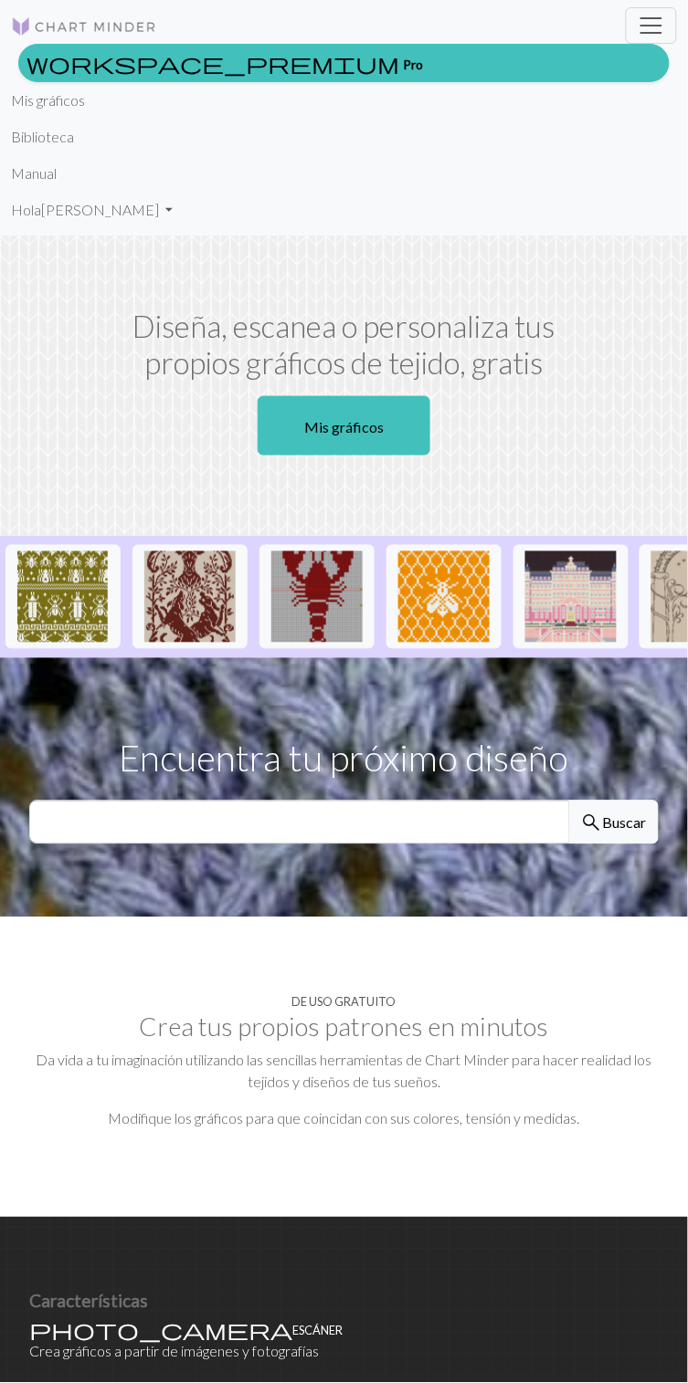
click at [173, 61] on link "workspace_premium Pro" at bounding box center [343, 63] width 651 height 38
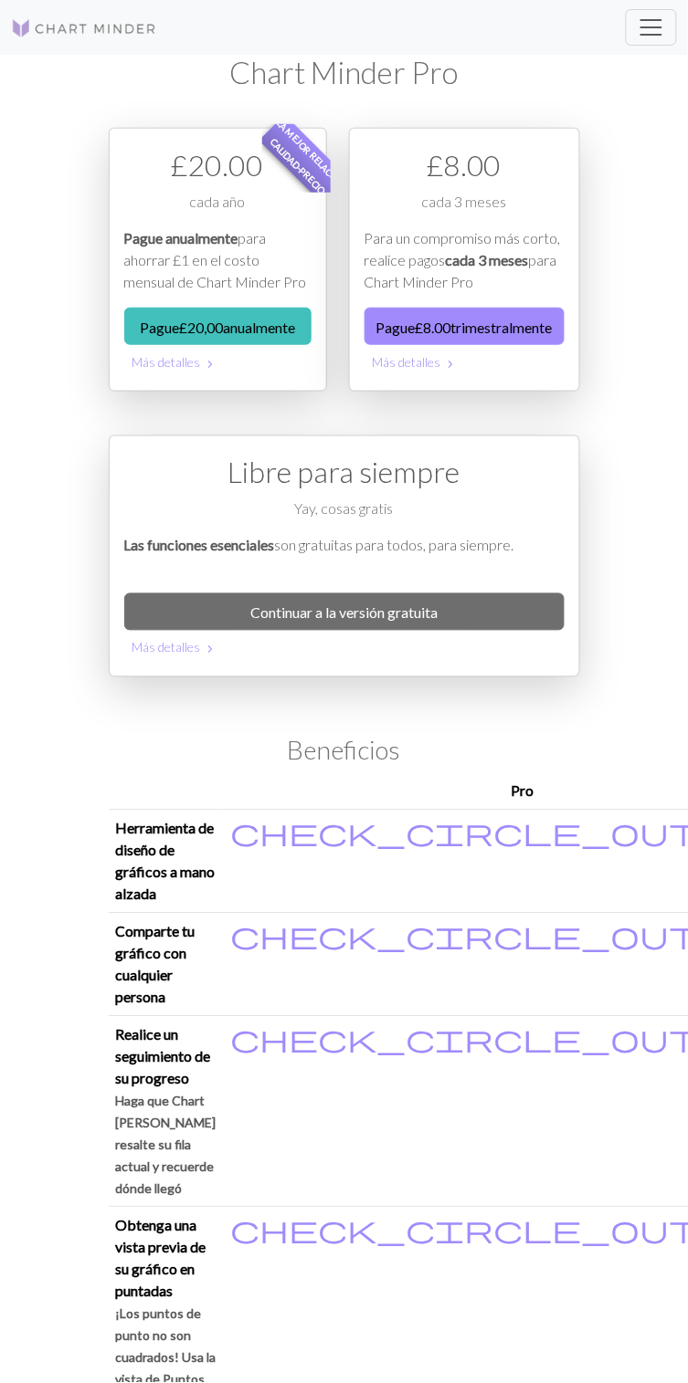
click at [444, 373] on span "chevron_right" at bounding box center [451, 364] width 15 height 18
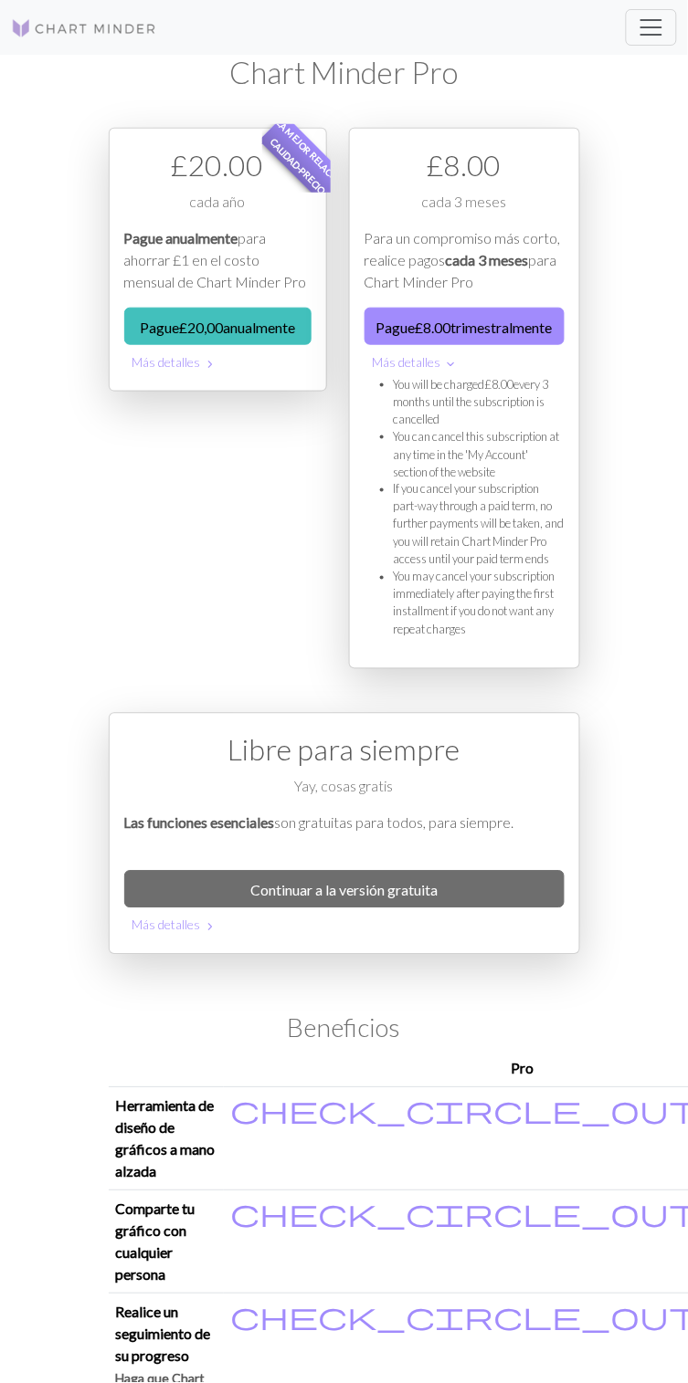
click at [385, 291] on p "Para un compromiso más corto, realice pagos cada 3 meses para Chart Minder Pro" at bounding box center [464, 260] width 200 height 66
click at [365, 345] on button "Pague £ 8.00 trimestralmente" at bounding box center [464, 326] width 200 height 37
